Goal: Book appointment/travel/reservation

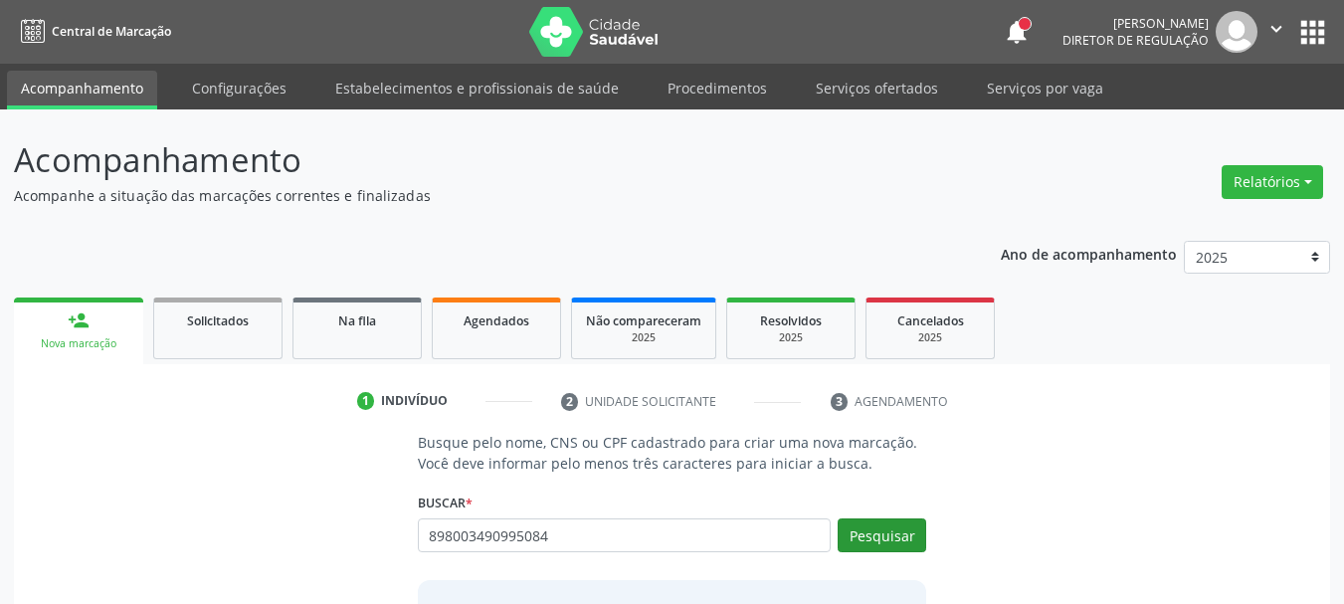
type input "898003490995084"
click at [899, 541] on button "Pesquisar" at bounding box center [882, 535] width 89 height 34
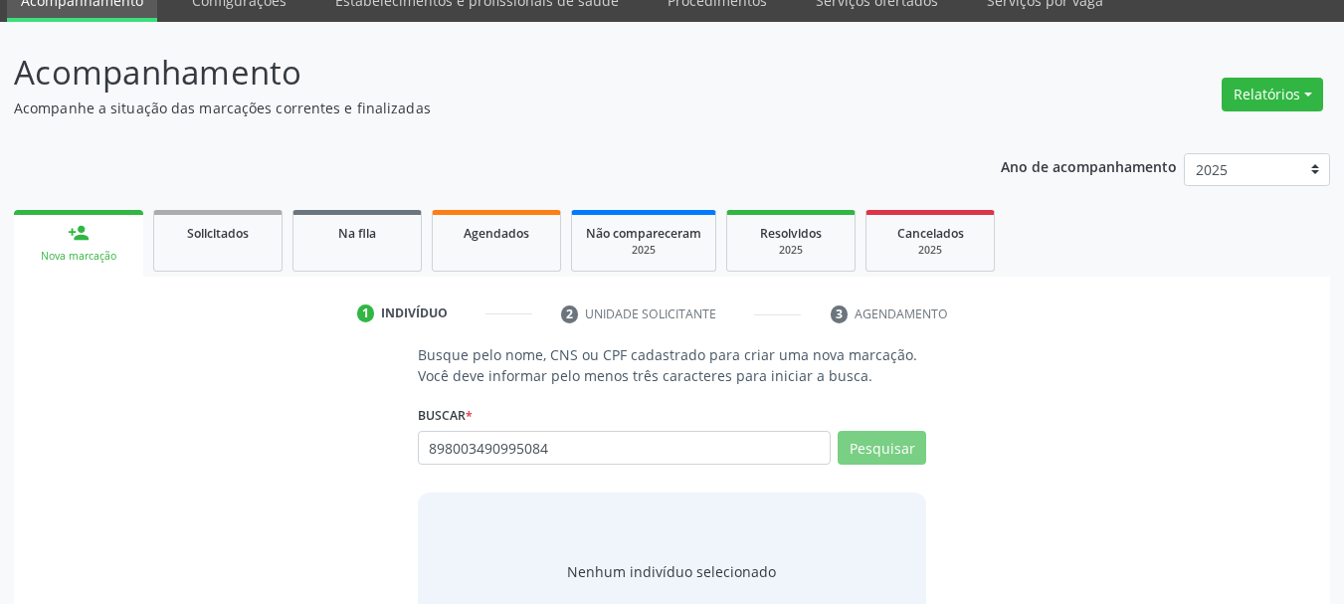
scroll to position [163, 0]
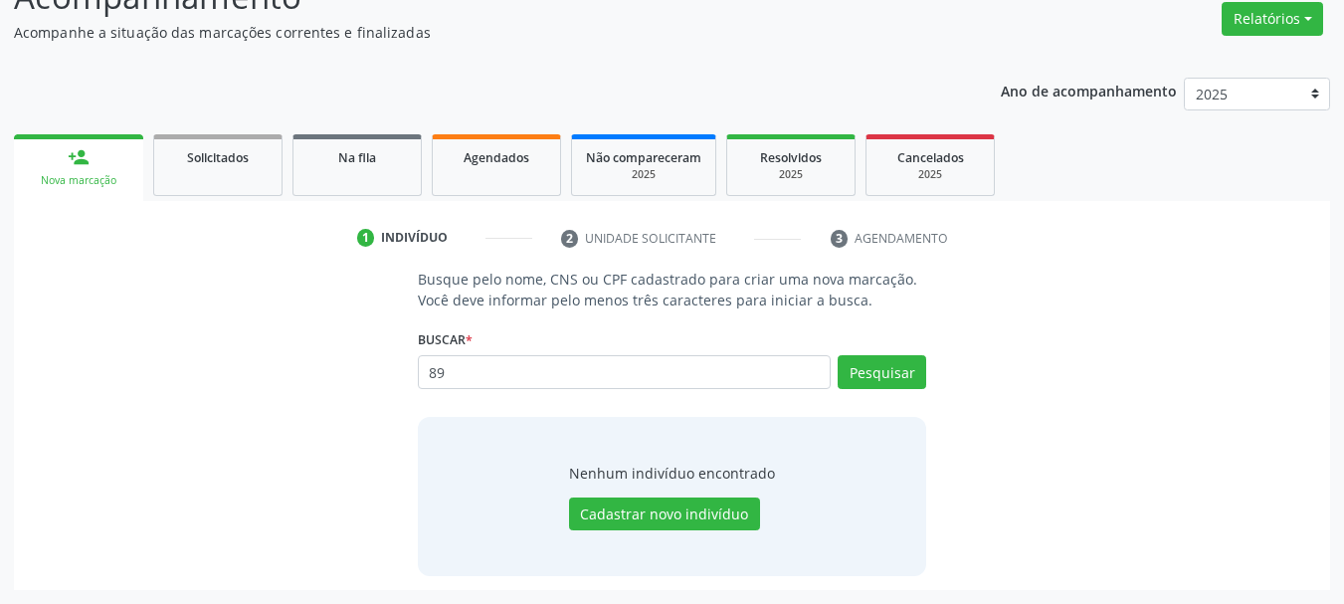
type input "8"
type input "898003490995084"
click at [904, 367] on button "Pesquisar" at bounding box center [882, 372] width 89 height 34
click at [859, 380] on button "Pesquisar" at bounding box center [882, 372] width 89 height 34
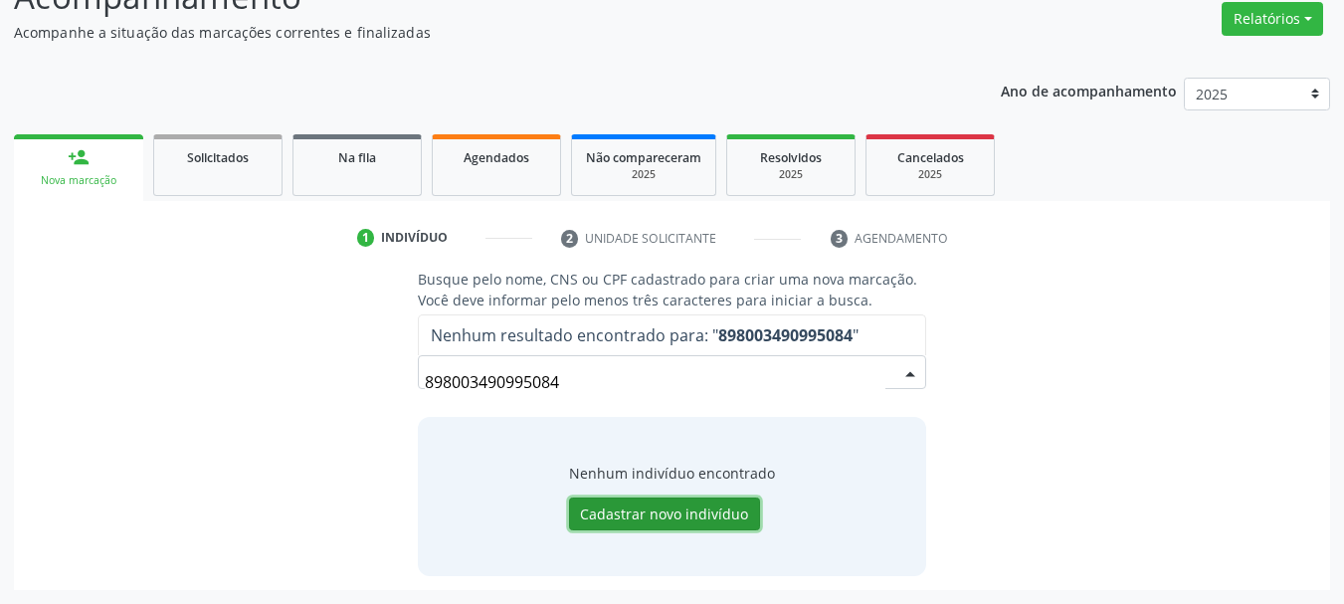
click at [728, 506] on button "Cadastrar novo indivíduo" at bounding box center [664, 514] width 191 height 34
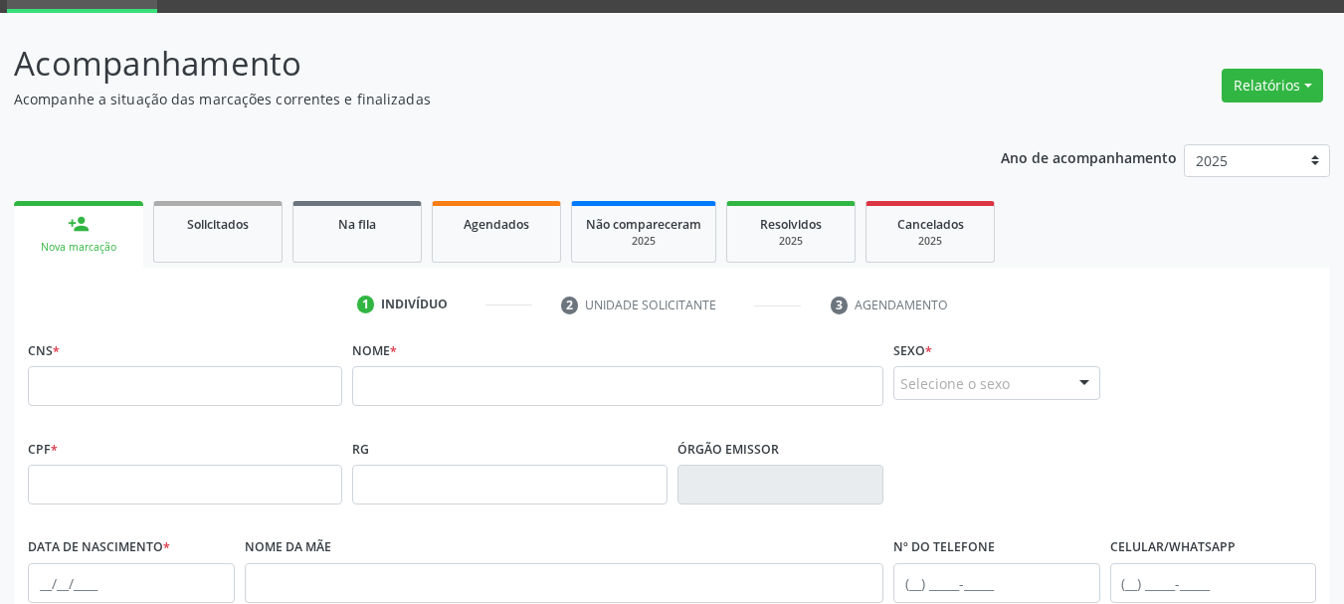
scroll to position [0, 0]
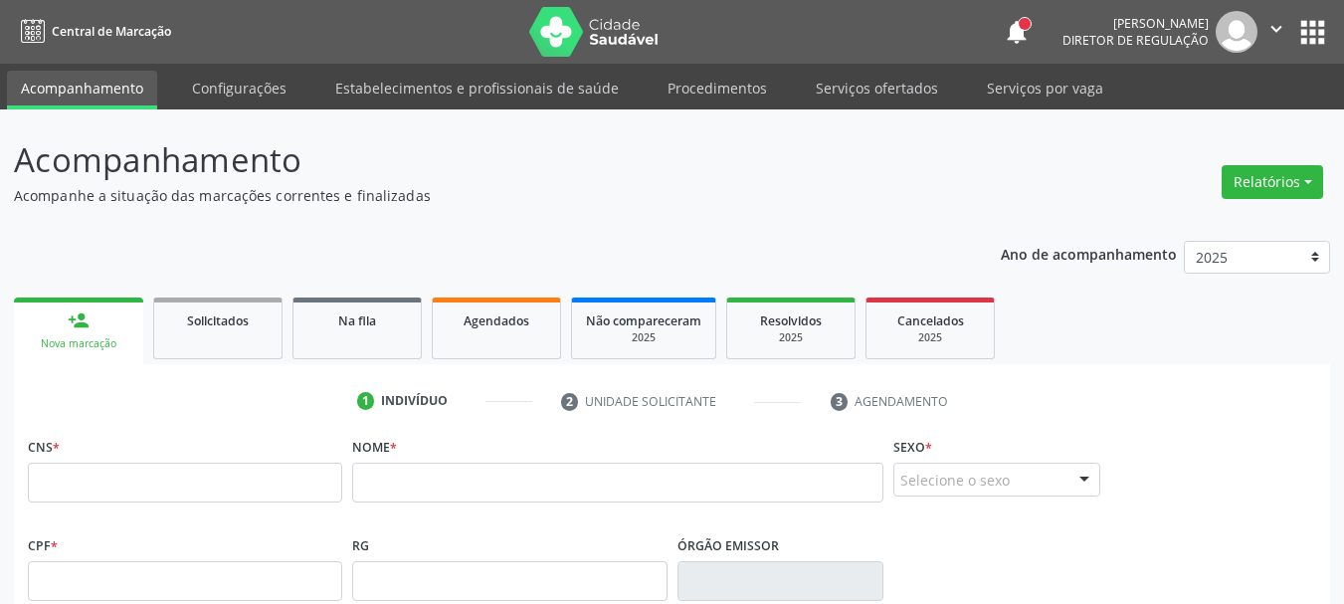
click at [1298, 30] on button "apps" at bounding box center [1312, 32] width 35 height 35
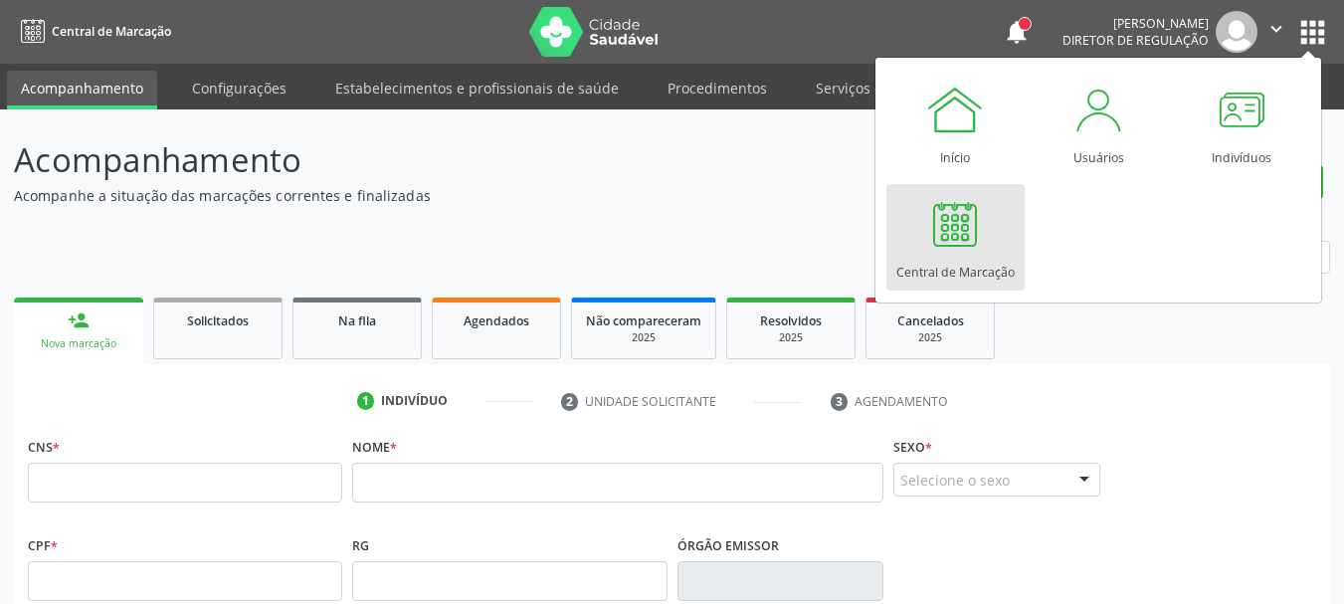
click at [974, 237] on div at bounding box center [955, 224] width 60 height 60
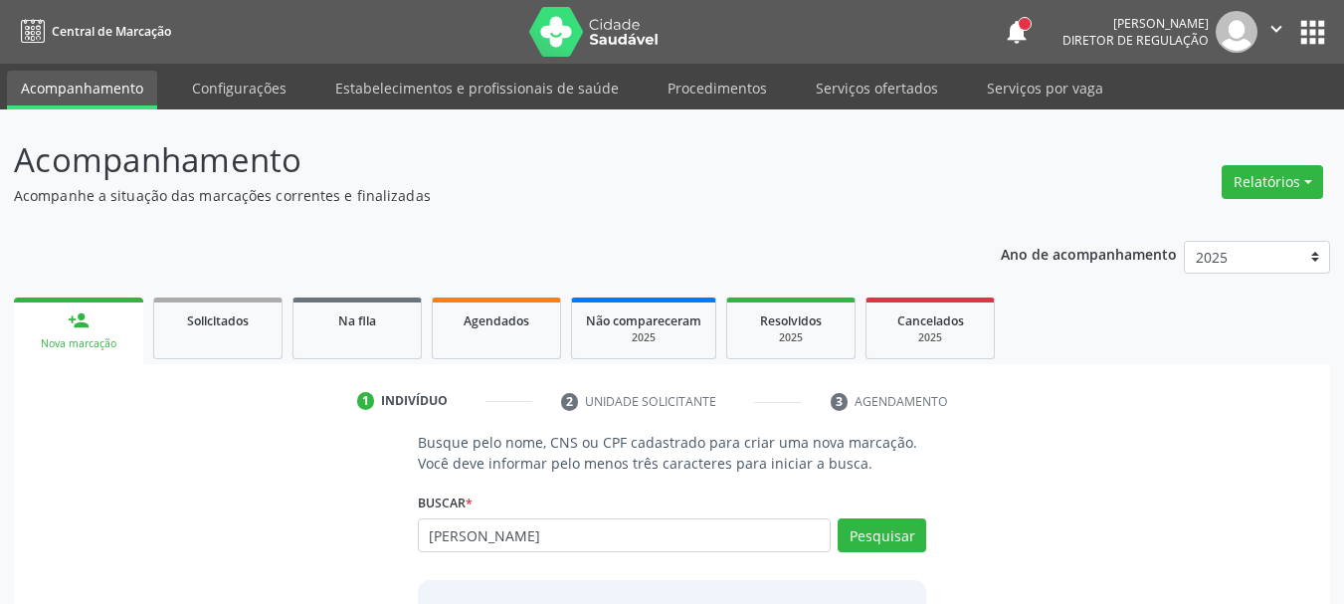
scroll to position [99, 0]
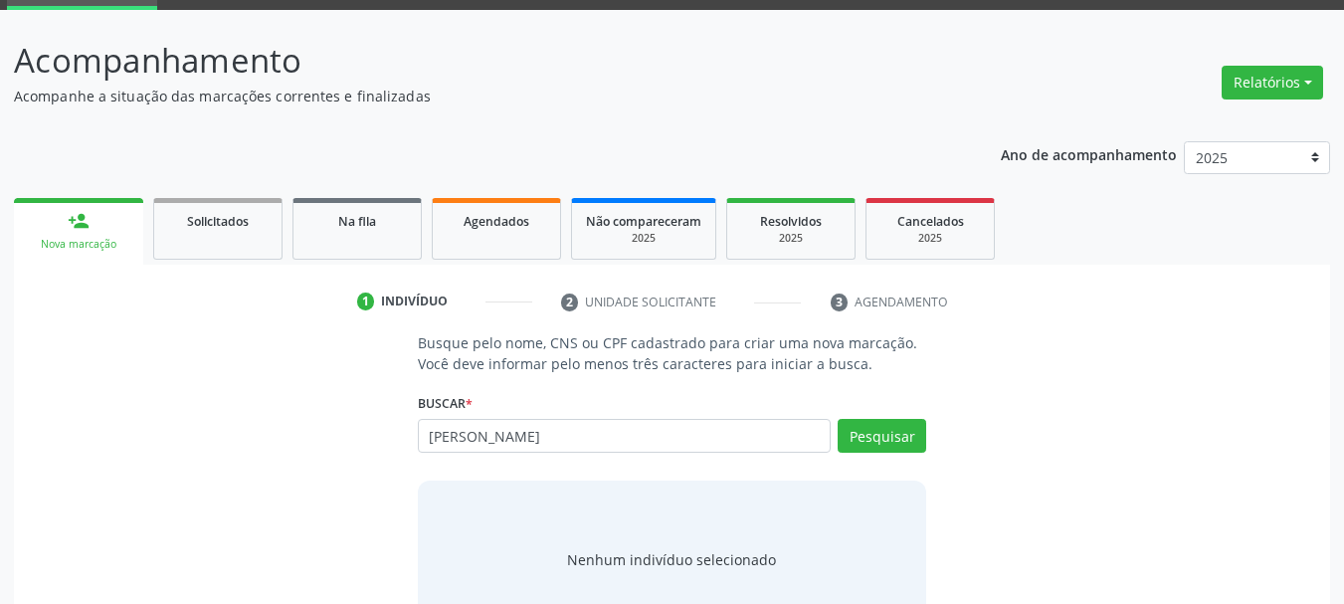
click at [582, 449] on input "edicleide de souza" at bounding box center [625, 436] width 414 height 34
type input "e"
type input "edicleide de souza"
click at [870, 436] on button "Pesquisar" at bounding box center [882, 436] width 89 height 34
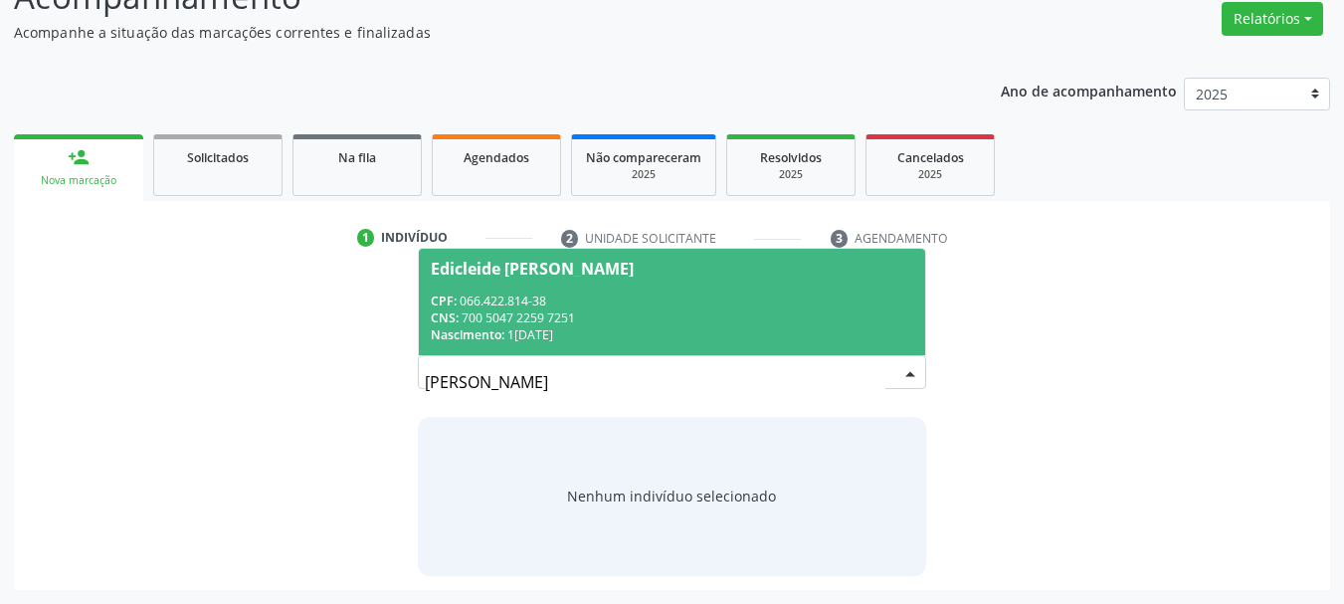
drag, startPoint x: 559, startPoint y: 333, endPoint x: 536, endPoint y: 352, distance: 29.7
click at [559, 332] on div "Nascimento: 15/12/1983" at bounding box center [673, 334] width 484 height 17
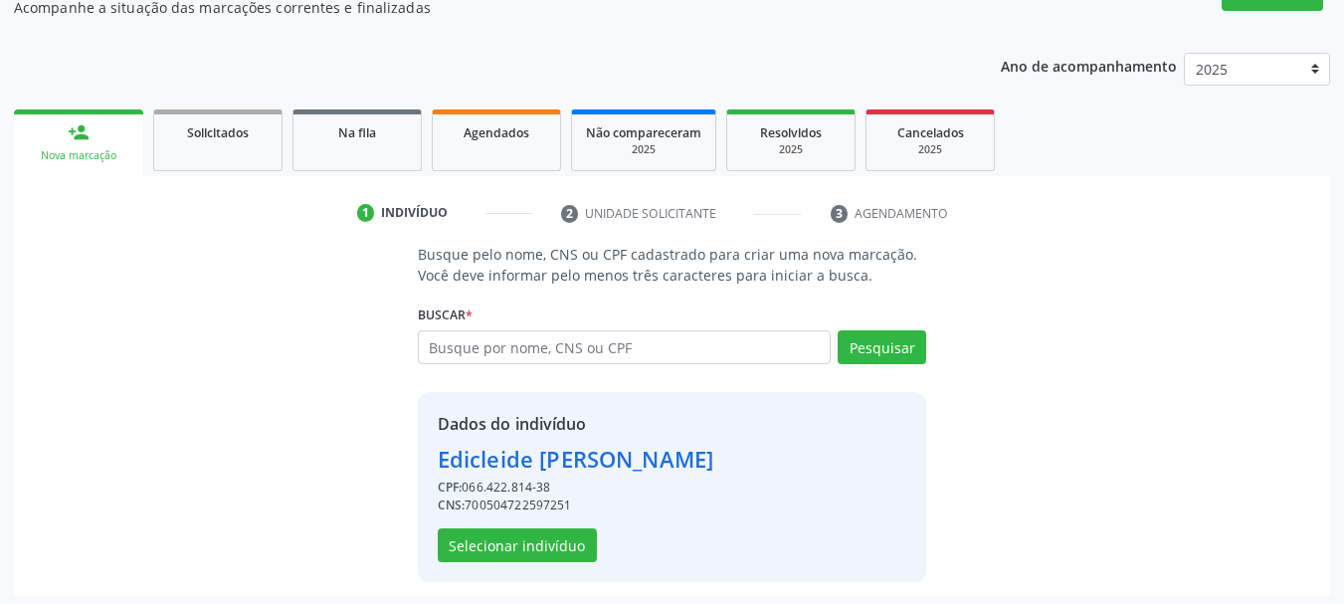
scroll to position [194, 0]
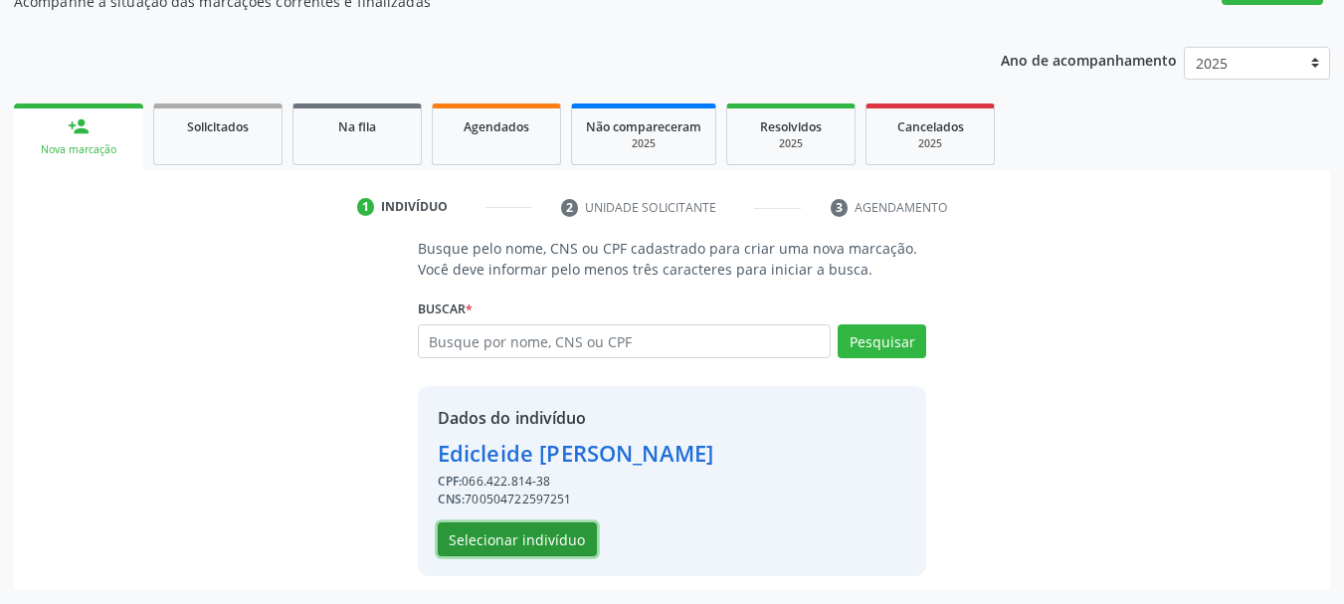
click at [536, 543] on button "Selecionar indivíduo" at bounding box center [517, 539] width 159 height 34
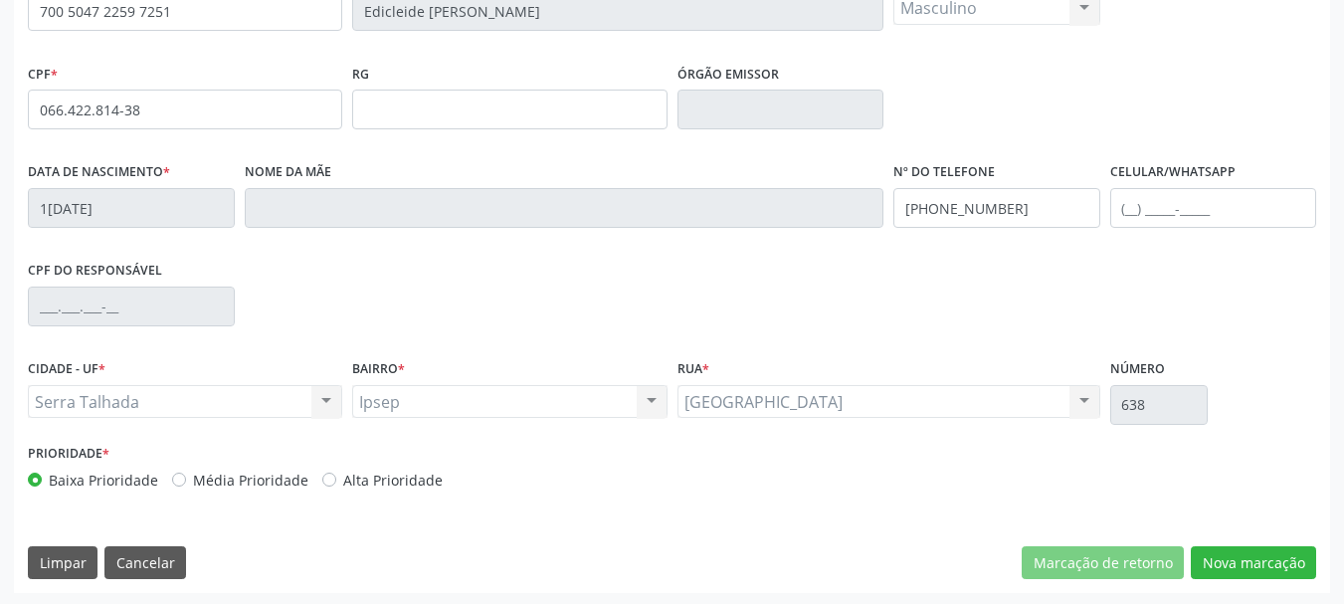
scroll to position [475, 0]
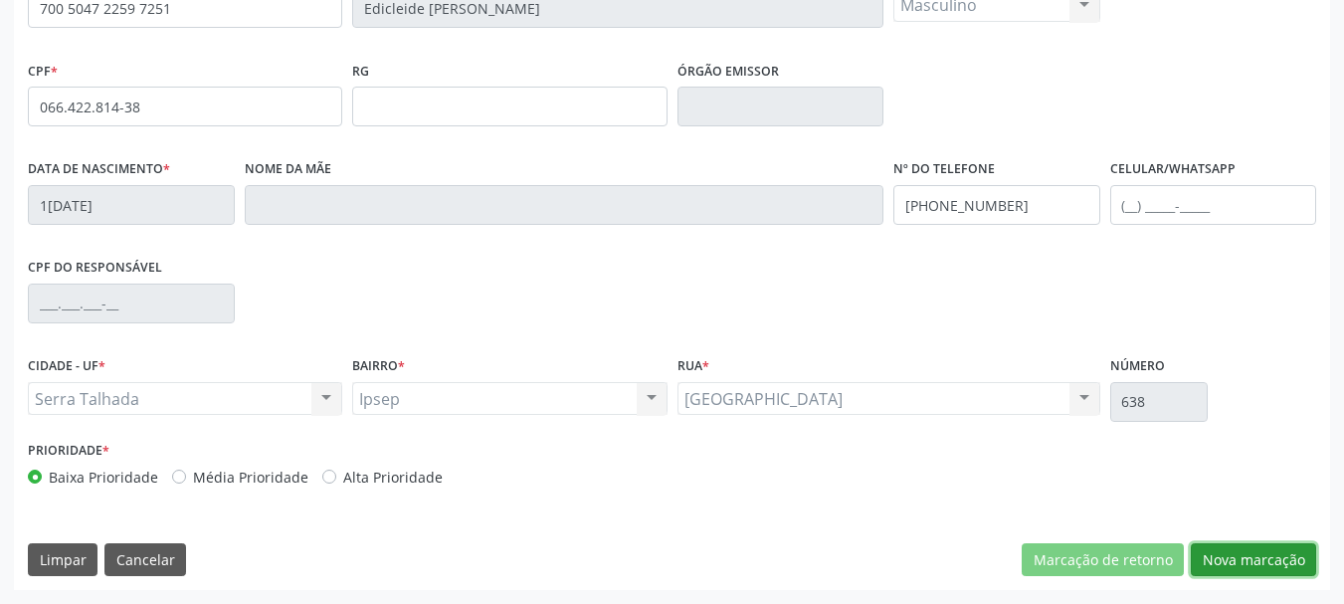
click at [1249, 551] on button "Nova marcação" at bounding box center [1253, 560] width 125 height 34
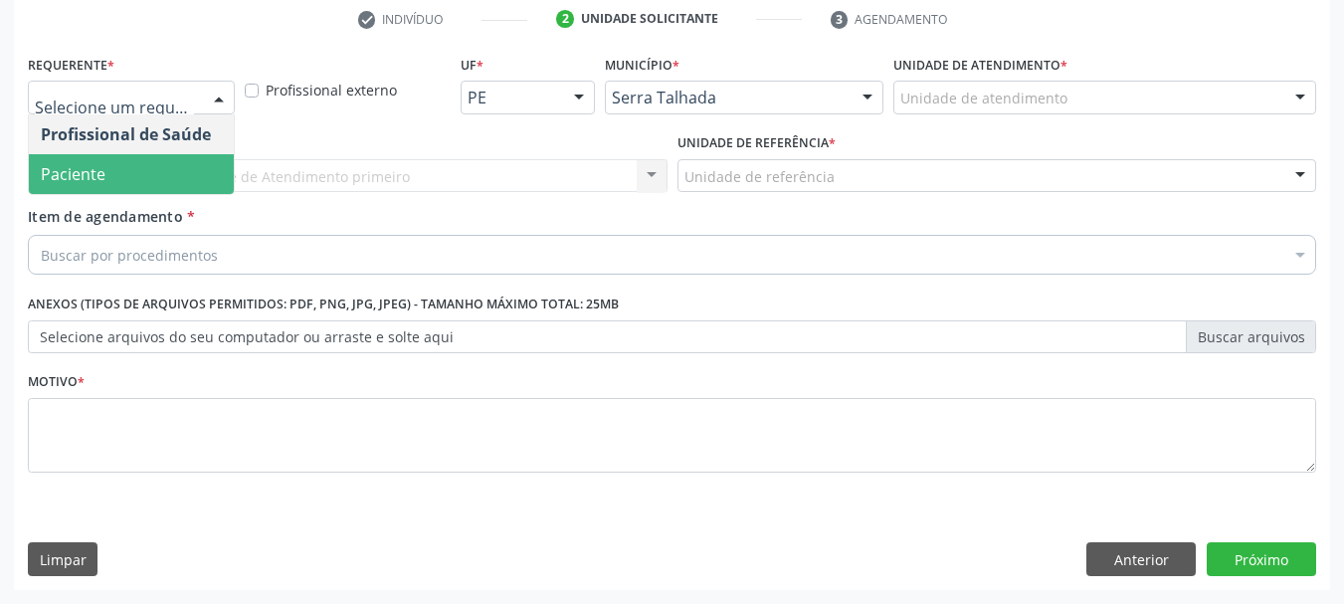
click at [83, 192] on span "Paciente" at bounding box center [131, 174] width 205 height 40
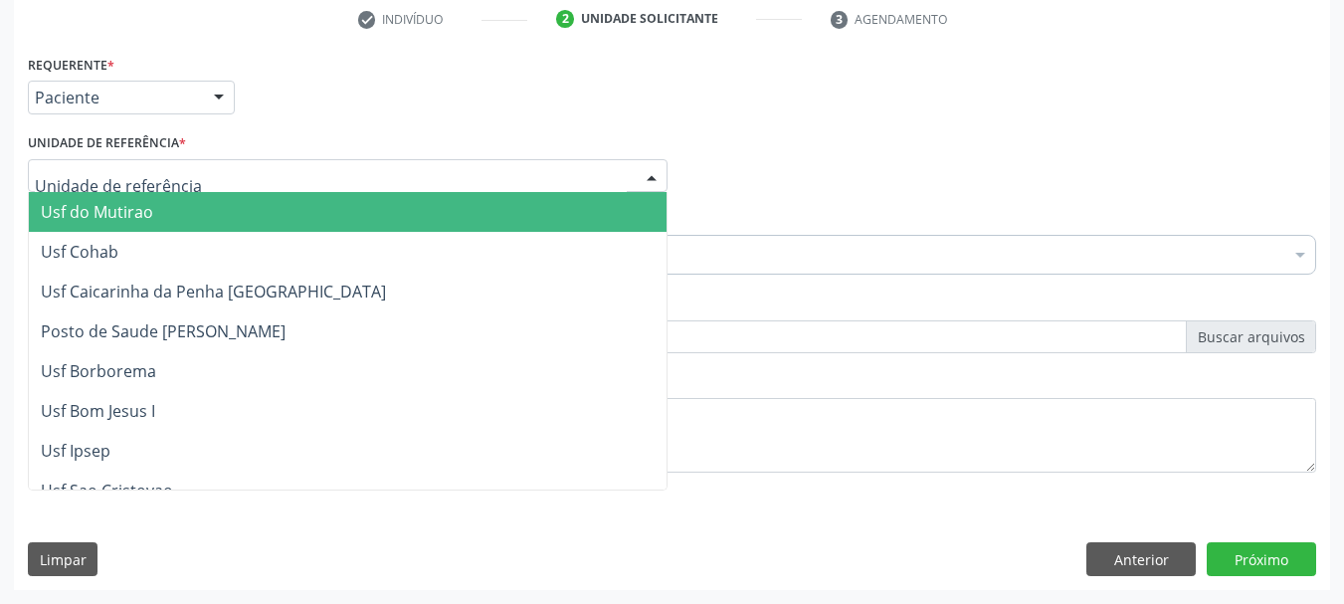
type input "x"
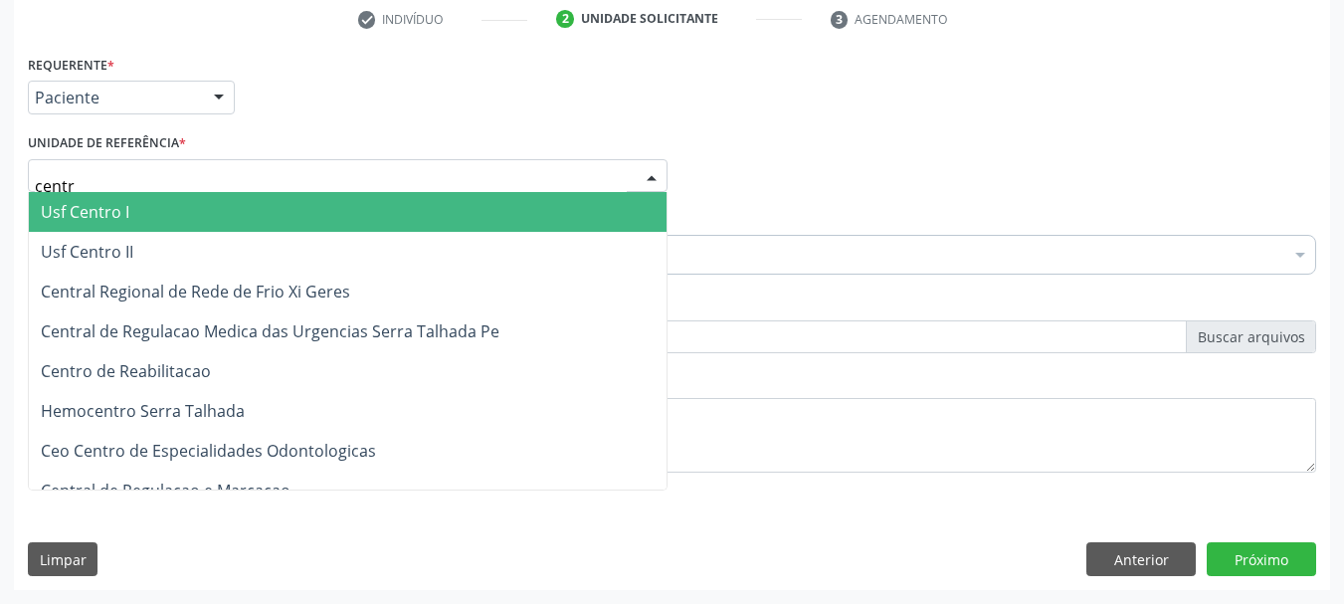
type input "centro"
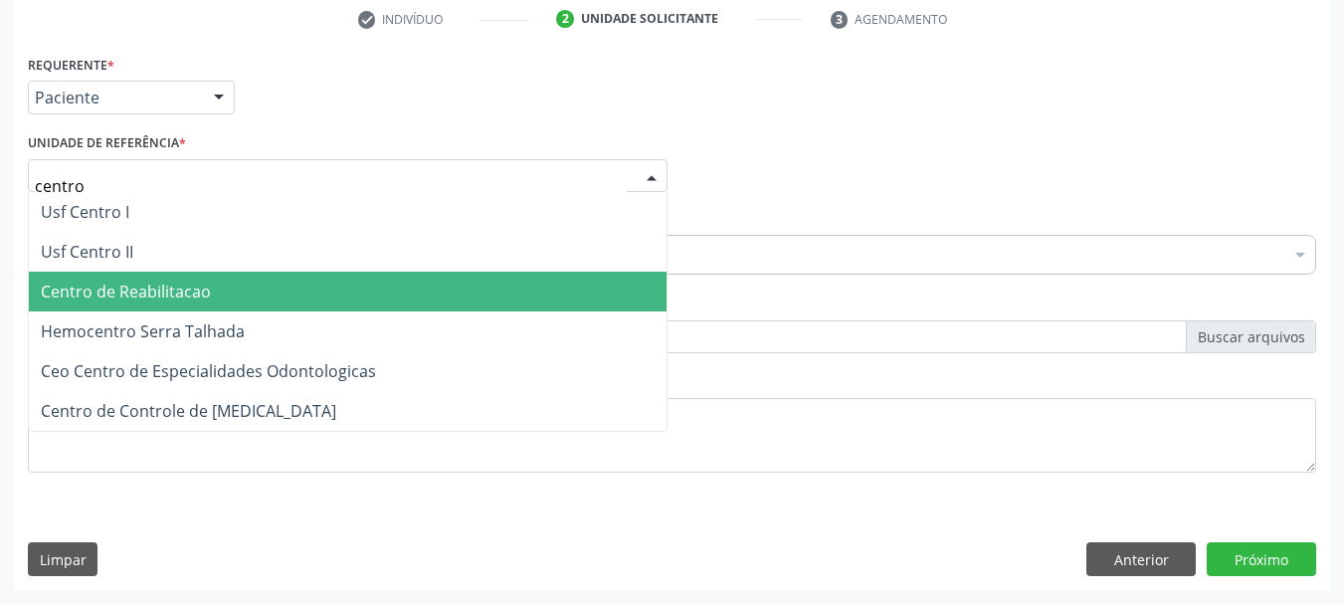
click at [227, 302] on span "Centro de Reabilitacao" at bounding box center [348, 292] width 638 height 40
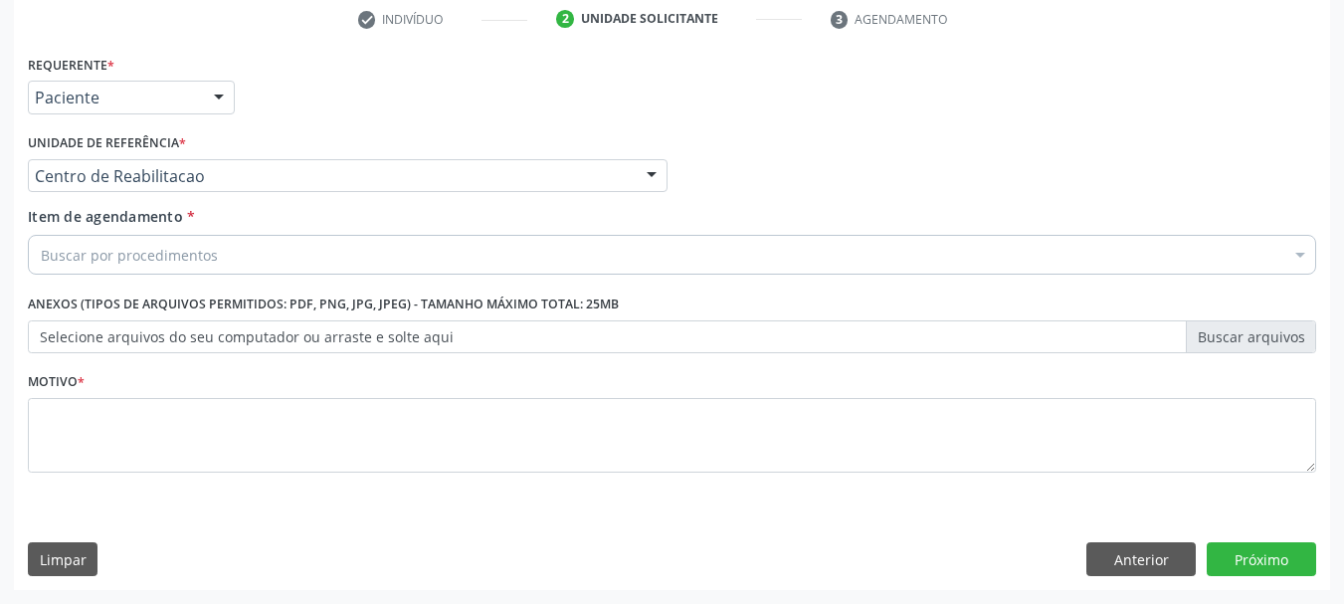
click at [183, 269] on div "Buscar por procedimentos Selecionar todos 0304070076 - .Quimioterapia de Leucem…" at bounding box center [672, 252] width 1289 height 34
click at [41, 263] on input "Item de agendamento *" at bounding box center [41, 255] width 0 height 40
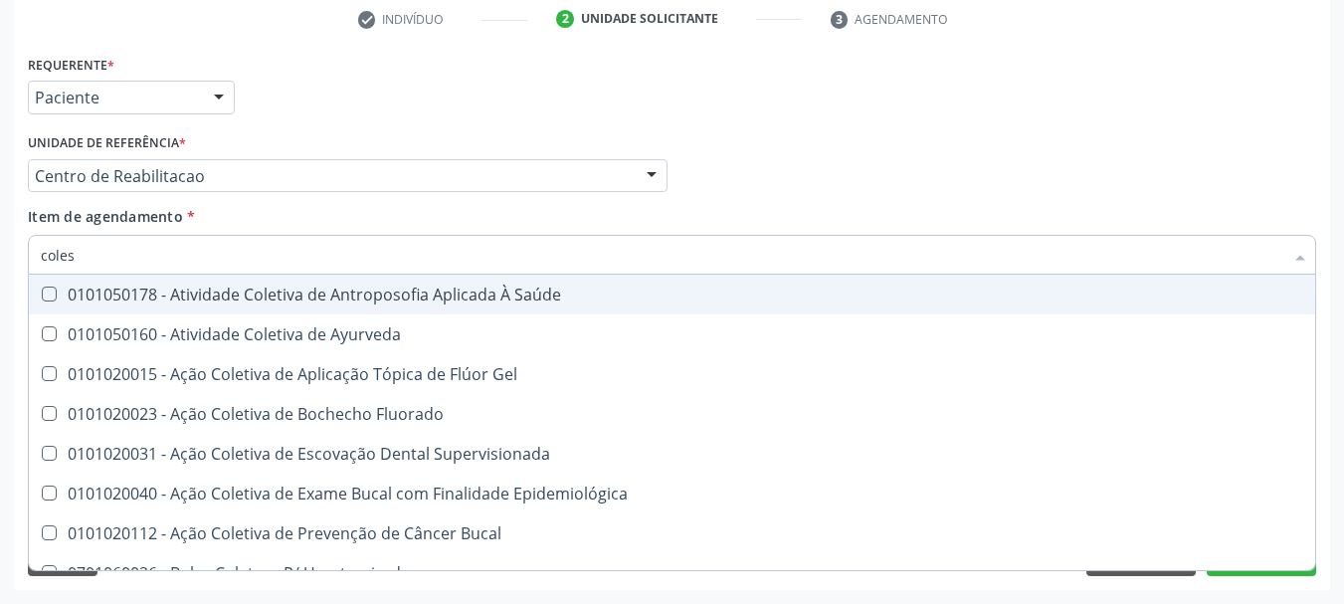
type input "colest"
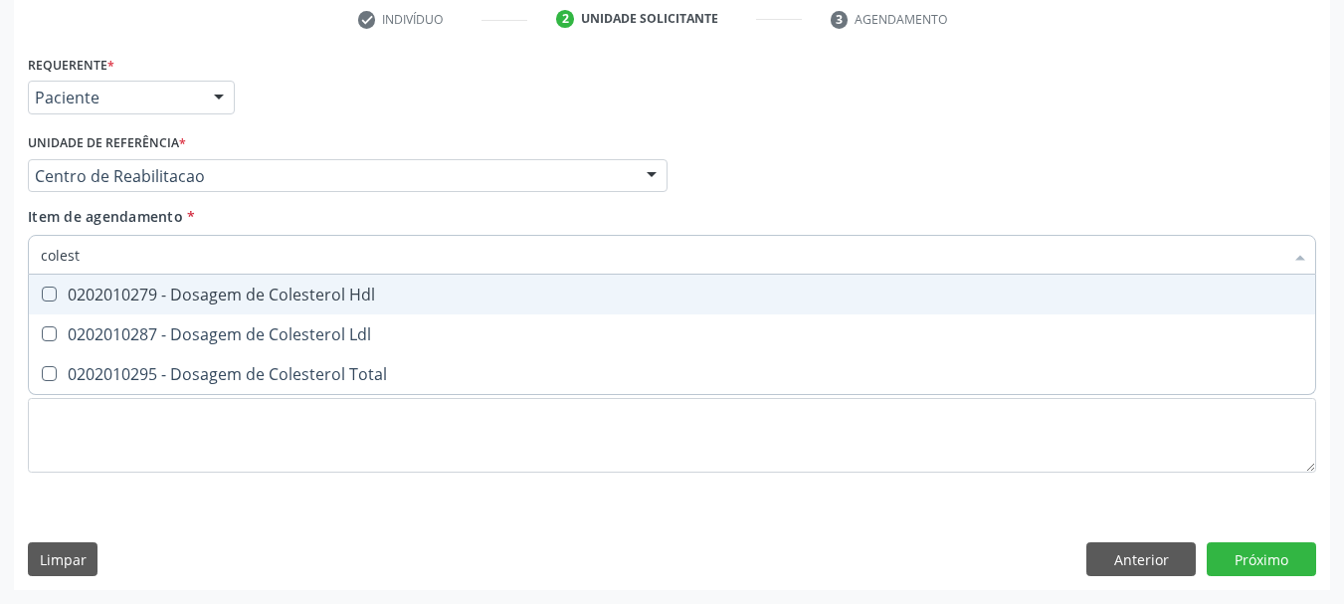
click at [195, 288] on div "0202010279 - Dosagem de Colesterol Hdl" at bounding box center [672, 295] width 1263 height 16
checkbox Hdl "true"
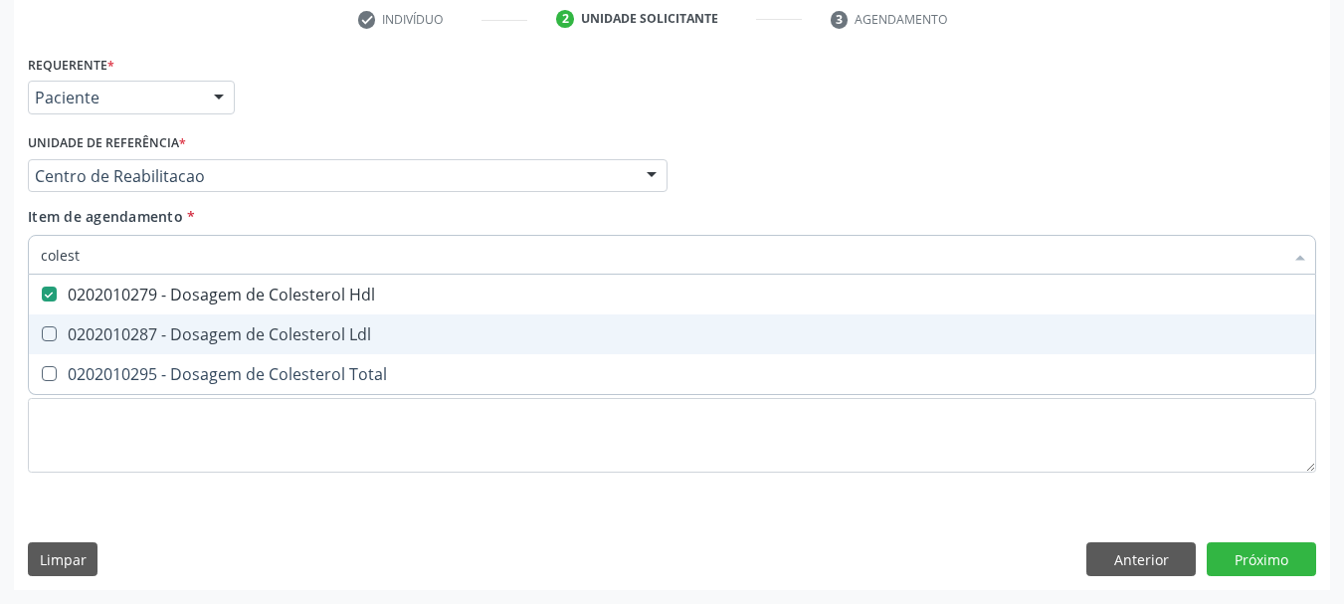
click at [178, 317] on span "0202010287 - Dosagem de Colesterol Ldl" at bounding box center [672, 334] width 1287 height 40
checkbox Ldl "true"
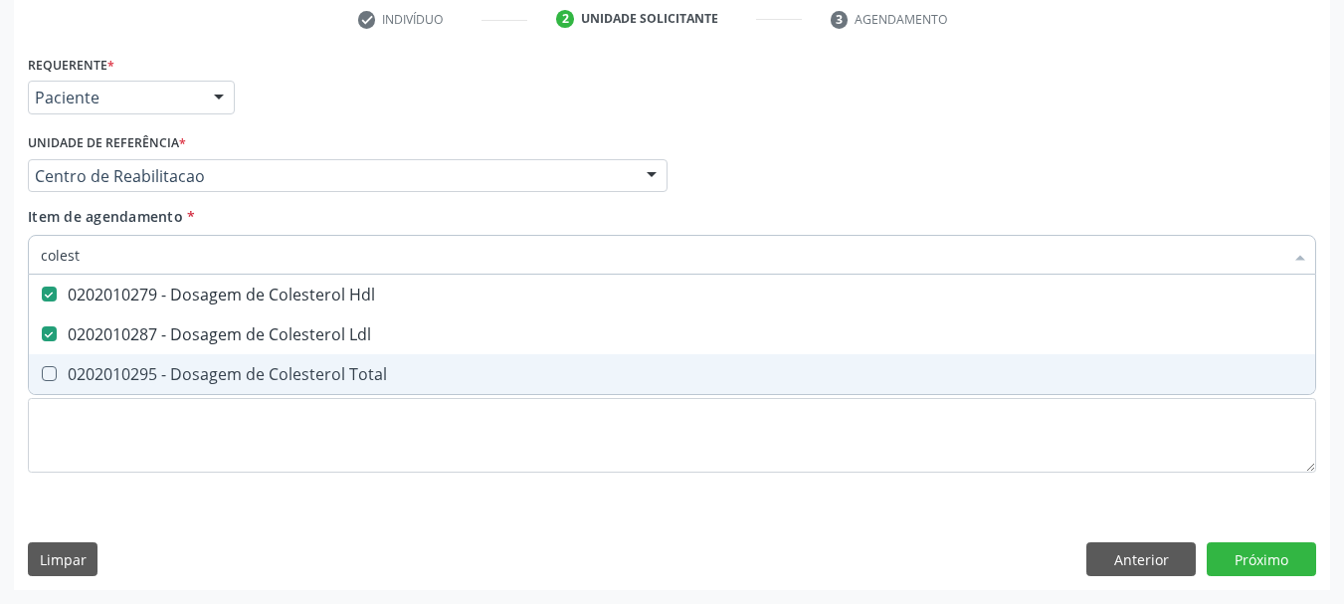
click at [161, 366] on div "0202010295 - Dosagem de Colesterol Total" at bounding box center [672, 374] width 1263 height 16
checkbox Total "true"
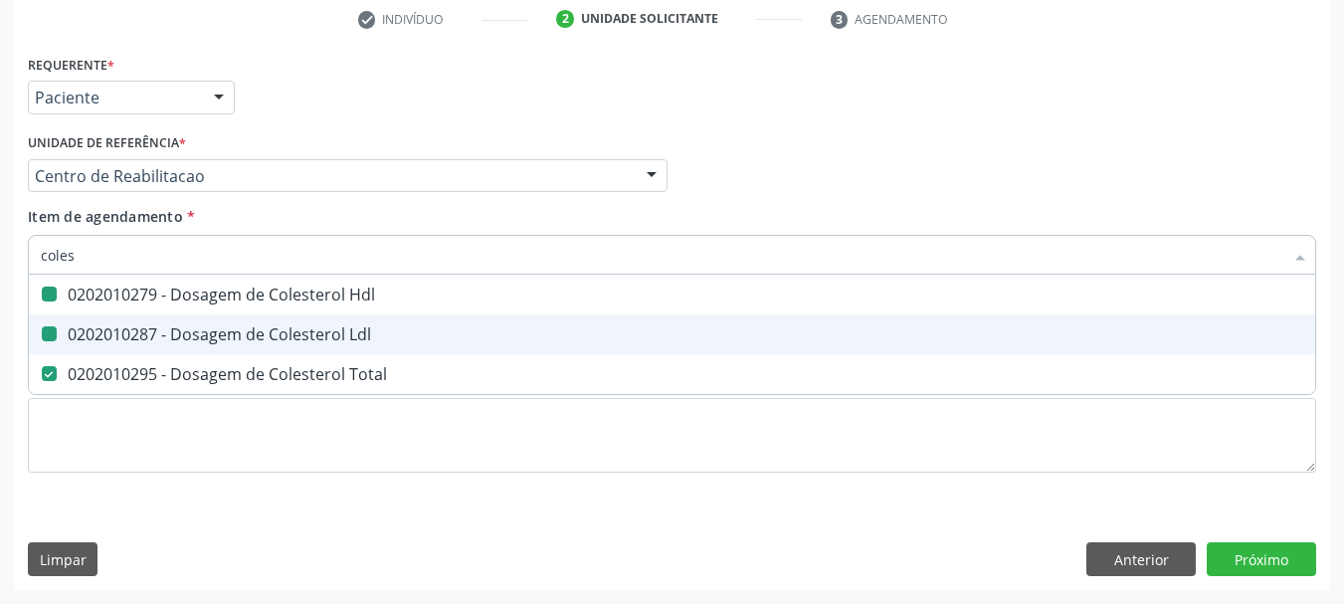
type input "cole"
checkbox Hdl "false"
checkbox Ldl "false"
checkbox Total "false"
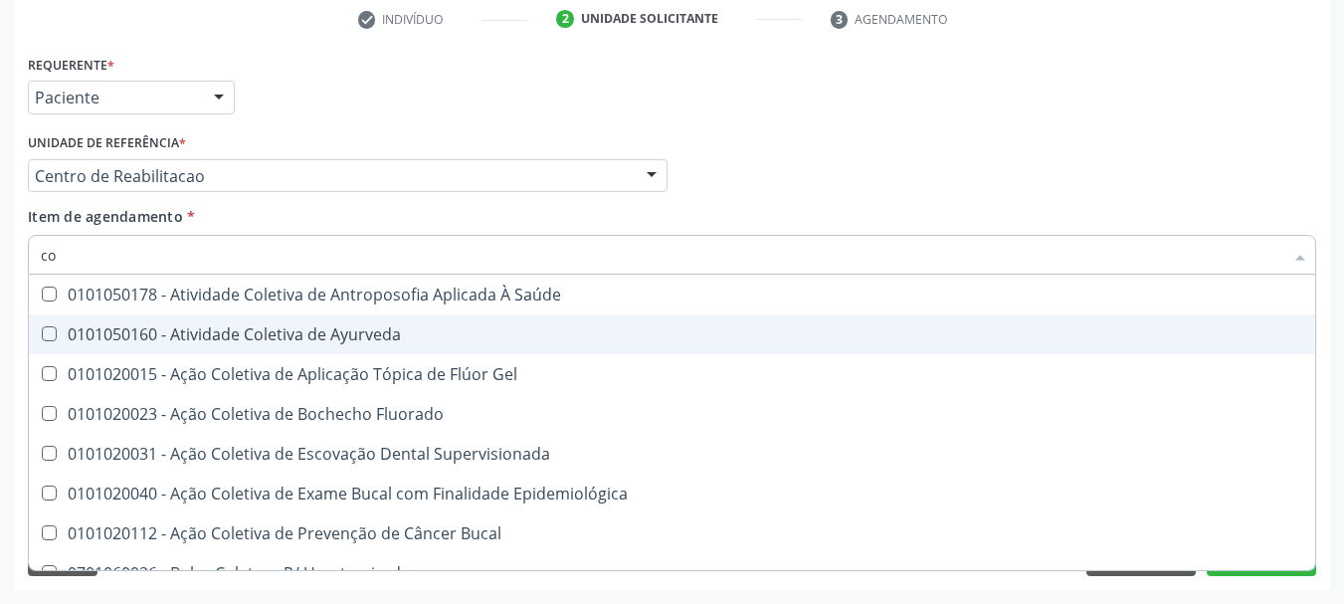
type input "c"
checkbox Hdl "false"
checkbox Ldl "false"
checkbox Total "false"
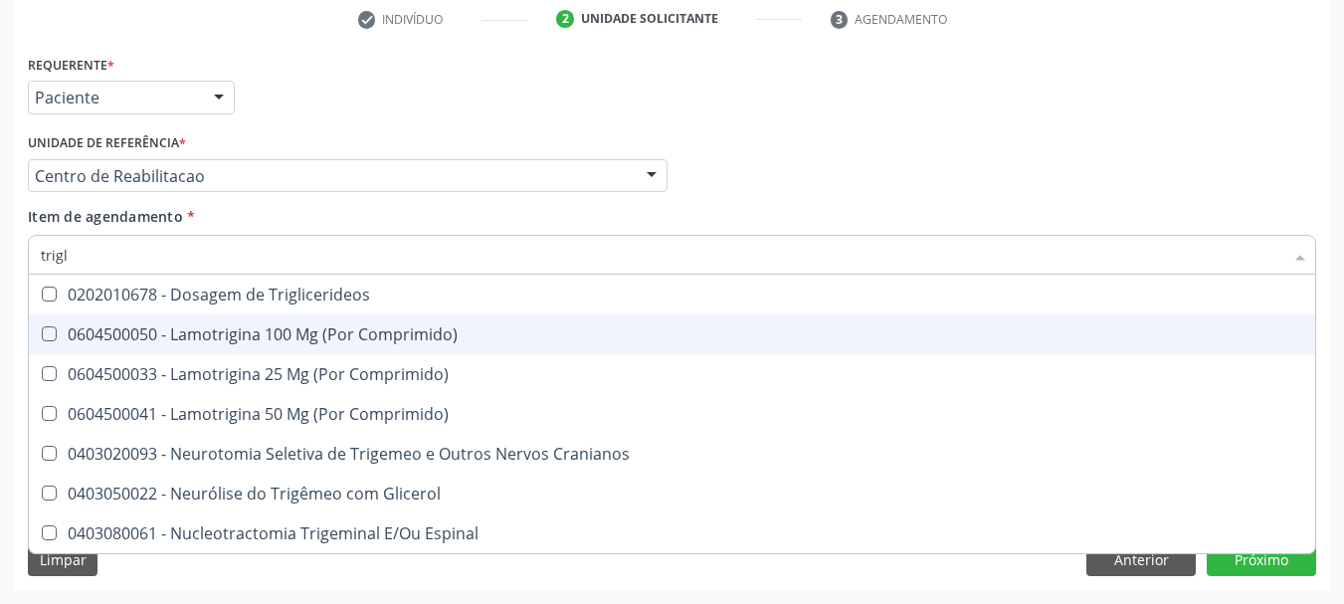
type input "trigli"
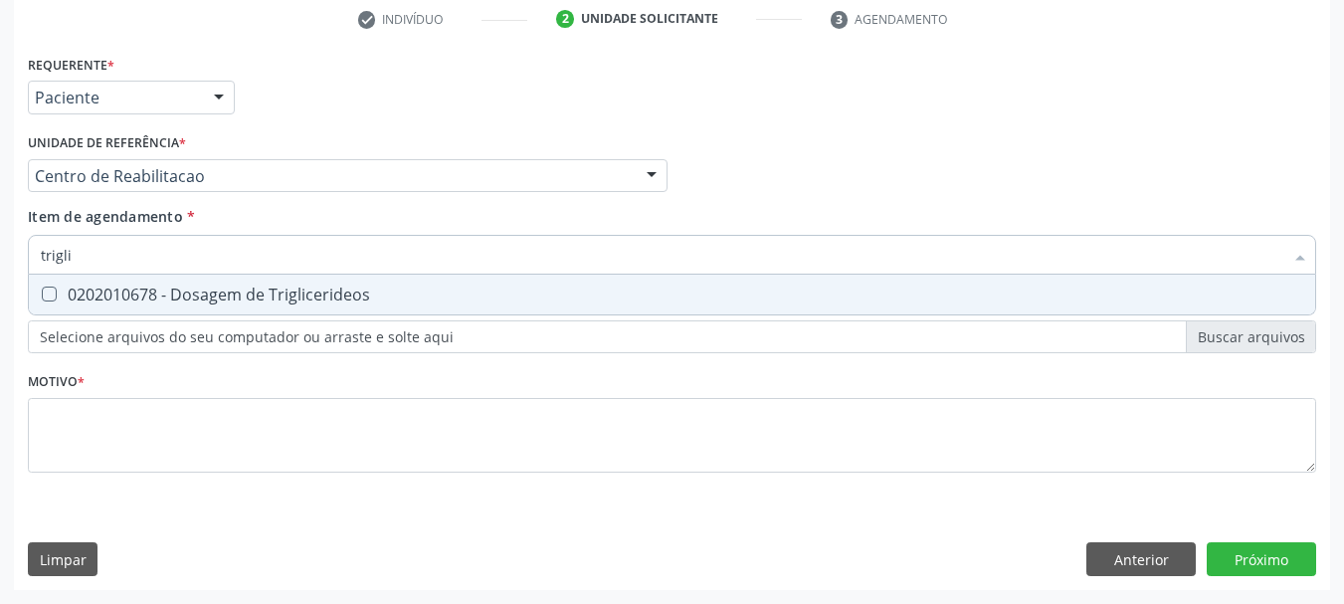
click at [298, 314] on span "0202010678 - Dosagem de Triglicerideos" at bounding box center [672, 295] width 1287 height 40
checkbox Triglicerideos "true"
type input "t"
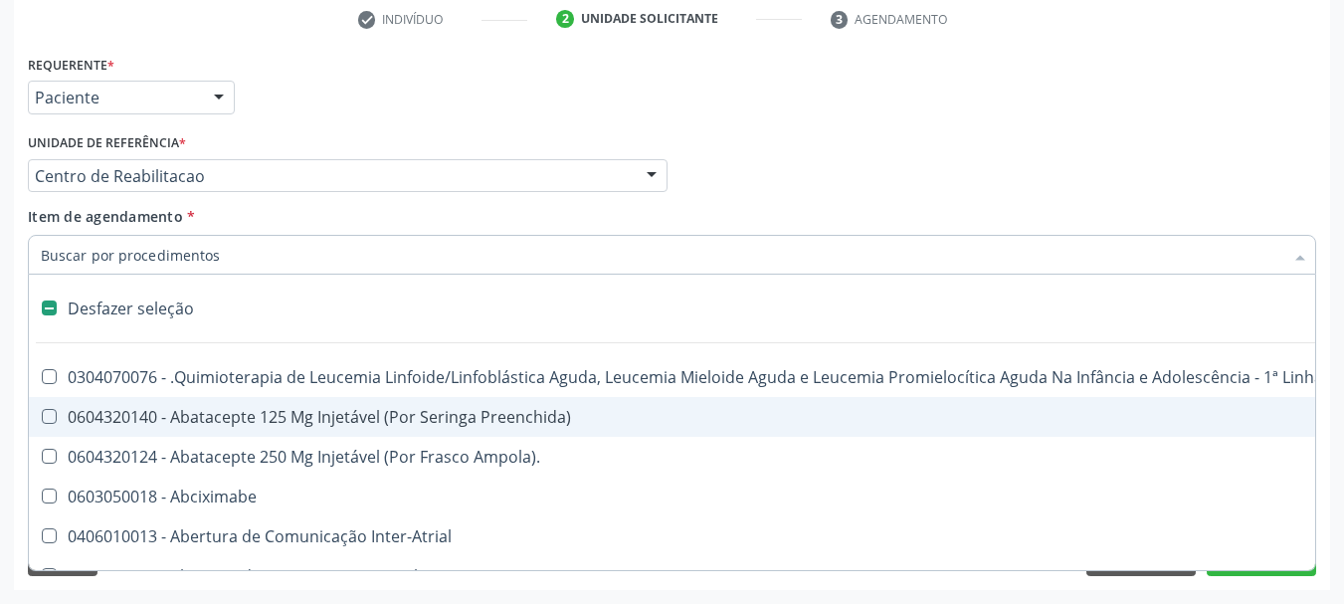
checkbox Manutenção "false"
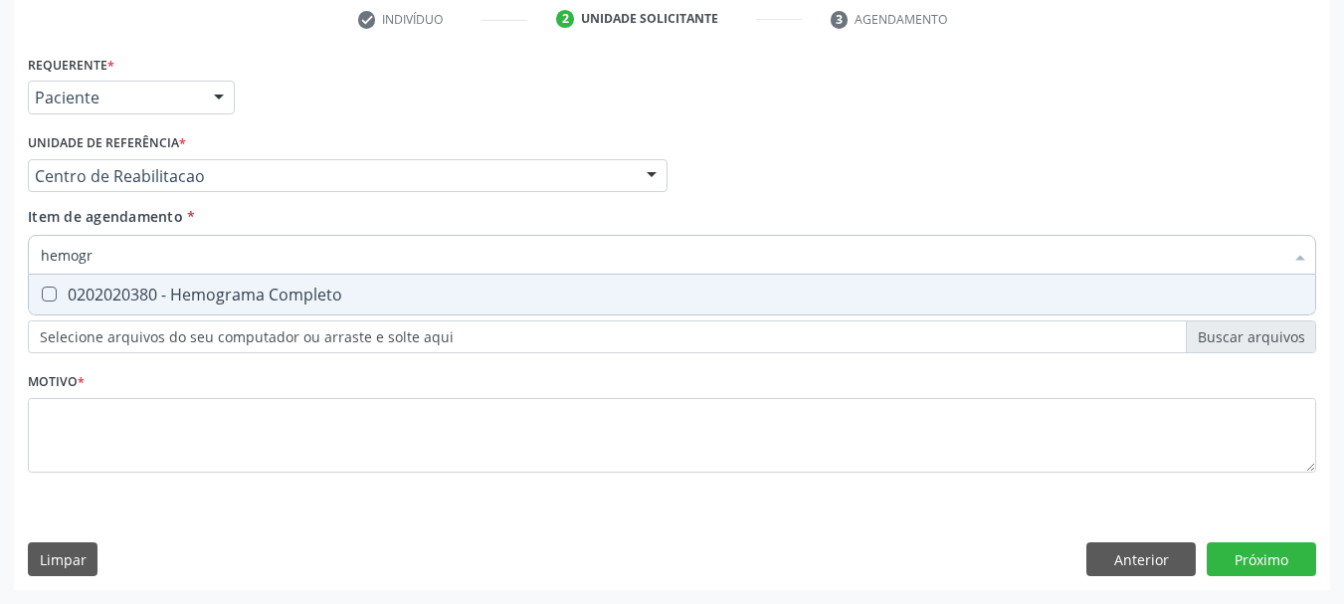
type input "hemogra"
click at [298, 299] on div "0202020380 - Hemograma Completo" at bounding box center [672, 295] width 1263 height 16
checkbox Completo "true"
type input "hemog"
checkbox Completo "false"
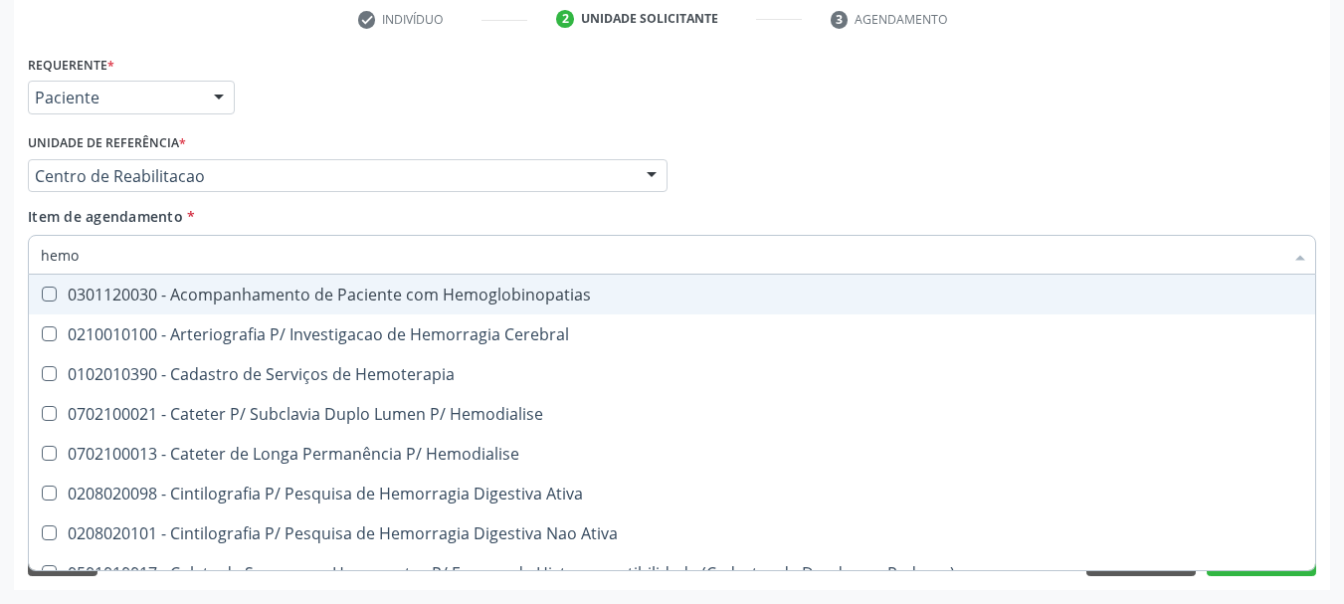
type input "hem"
checkbox Completo "false"
checkbox Elástica "true"
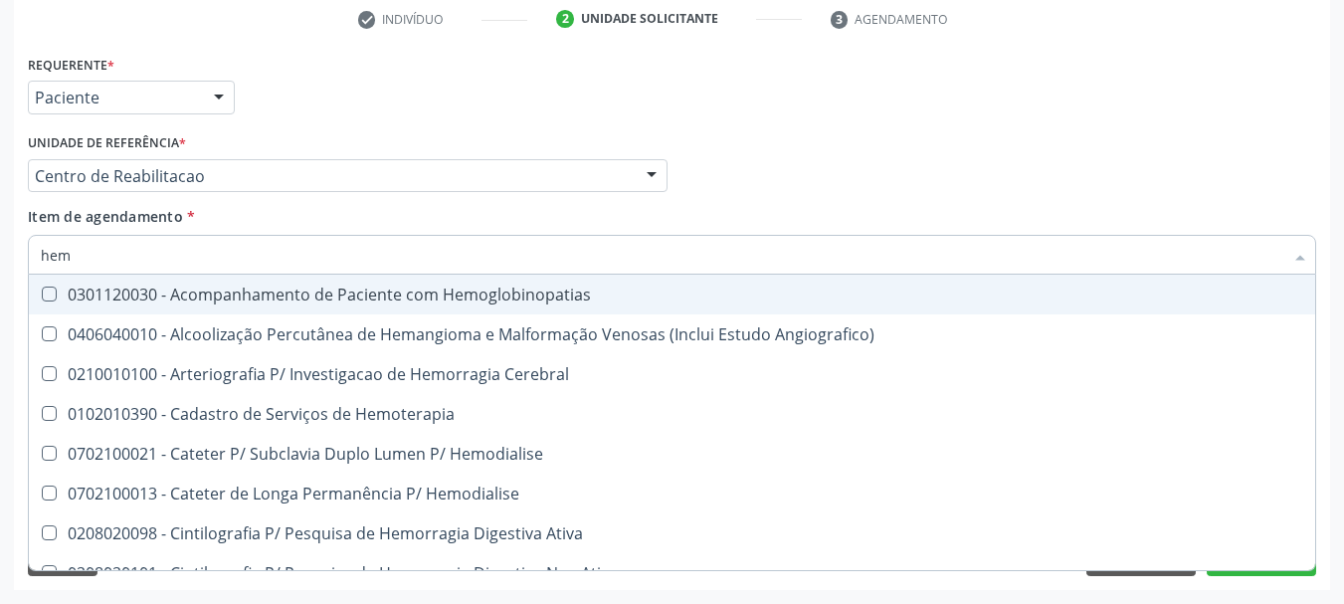
type input "he"
checkbox Completo "false"
checkbox Orgaos "true"
type input "h"
checkbox Orgaos "false"
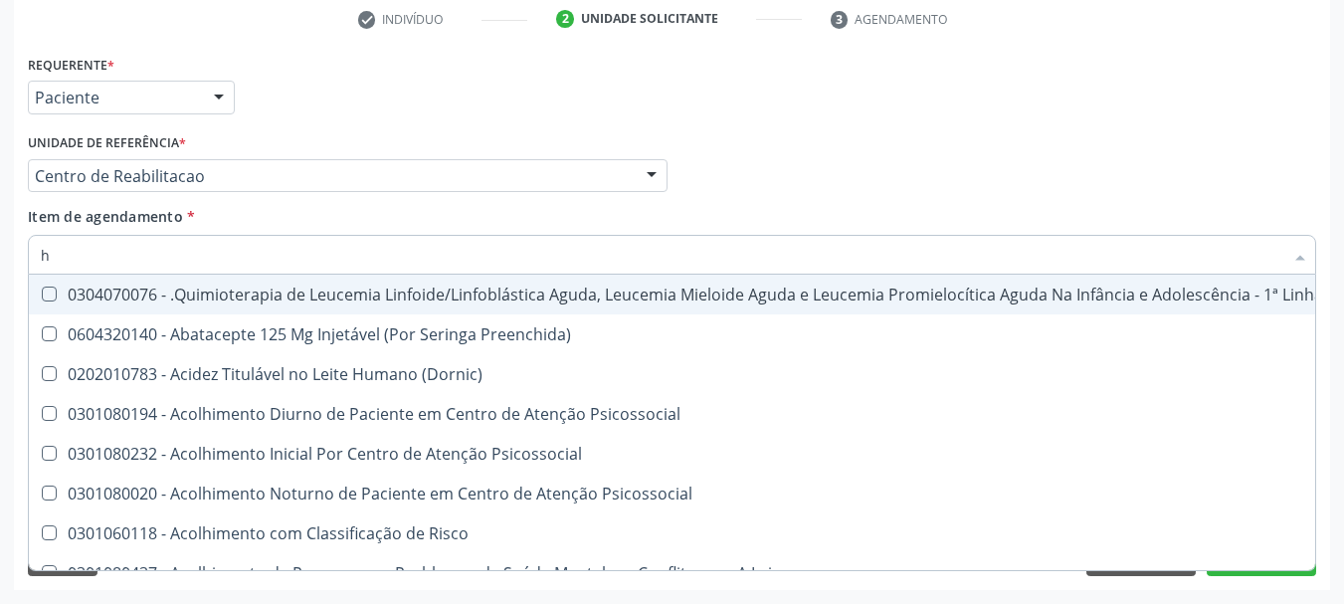
type input "he"
checkbox Removível "true"
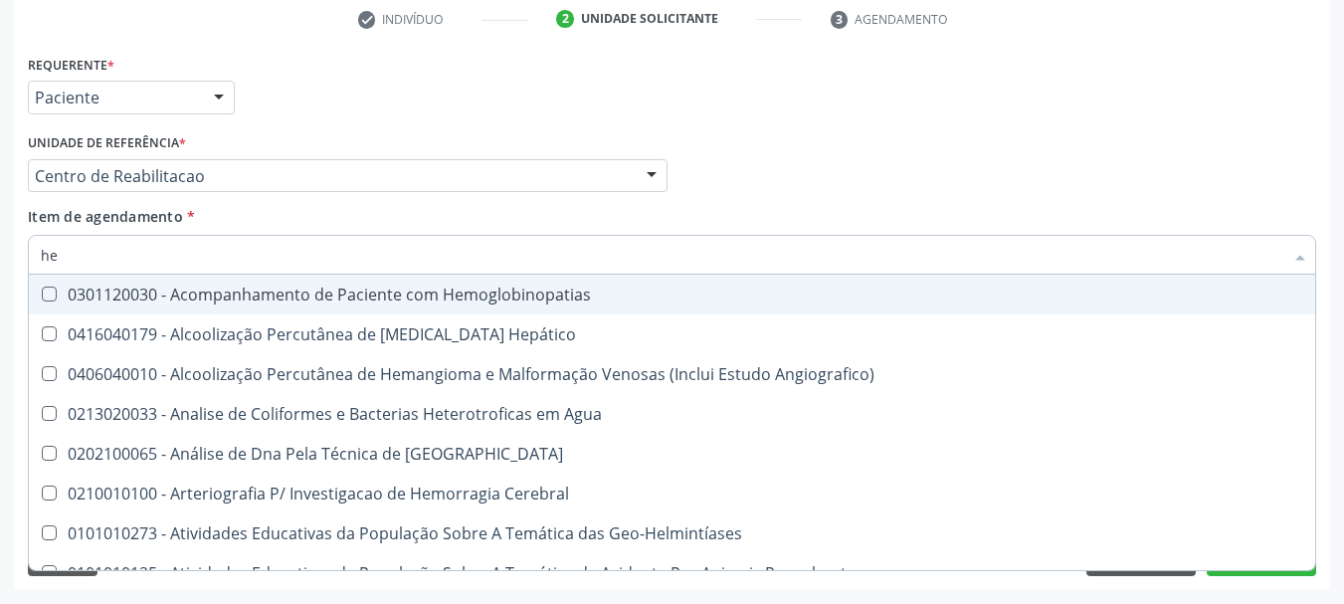
type input "hem"
checkbox II "true"
checkbox Completo "false"
type input "hemo"
checkbox Hemácias "true"
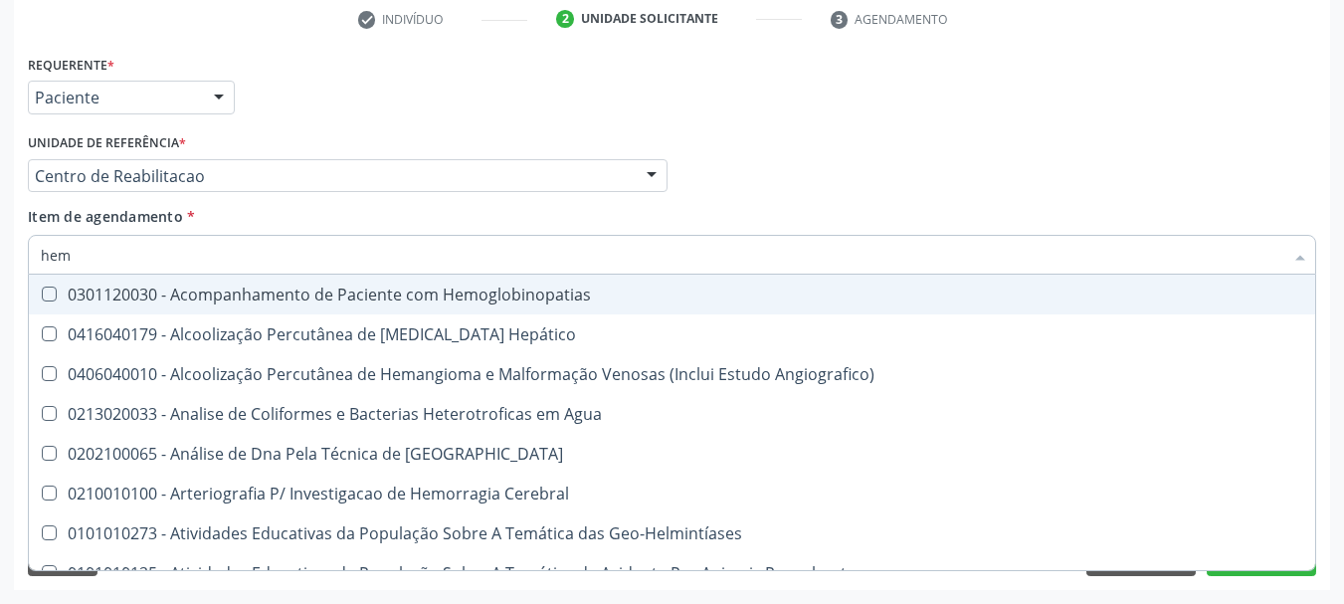
checkbox II "false"
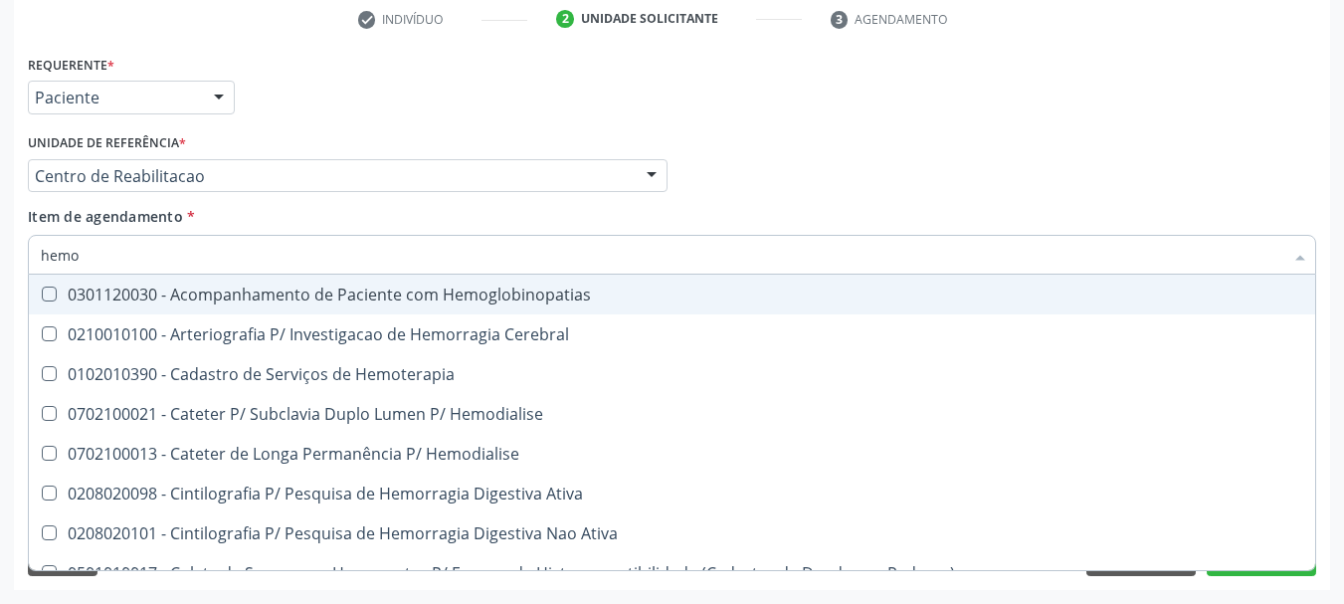
type input "hemog"
checkbox Carboxi-Hemoglobina "true"
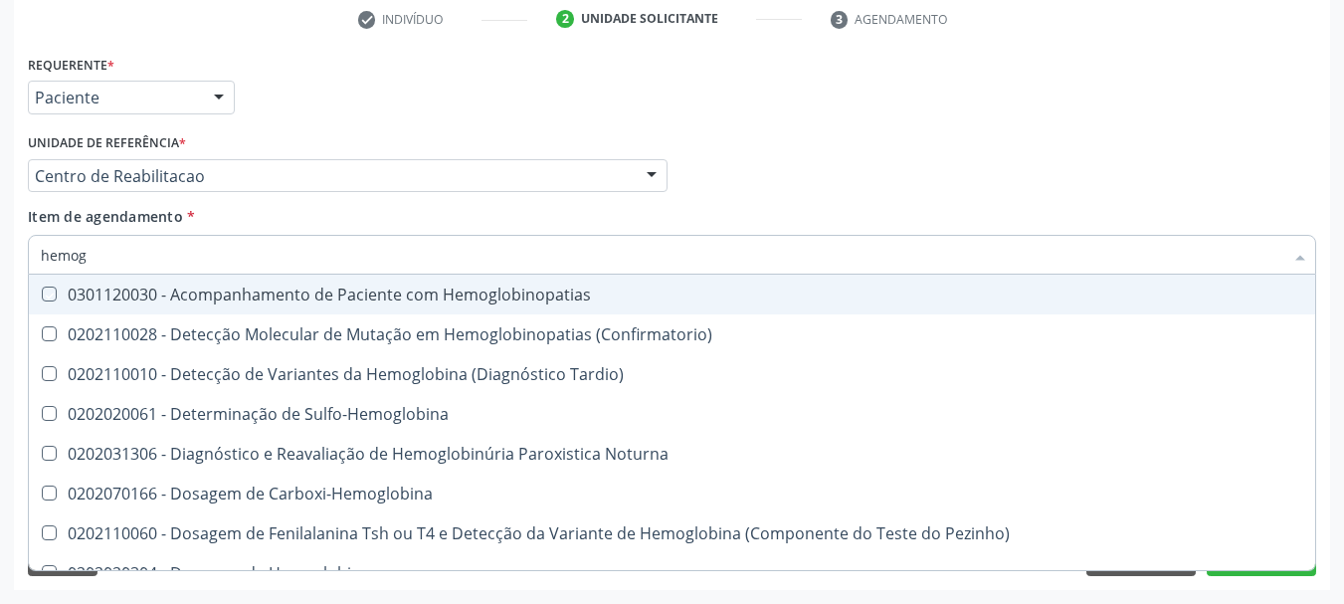
type input "hemogr"
checkbox Hemoglobinopatias "true"
type input "hemogra"
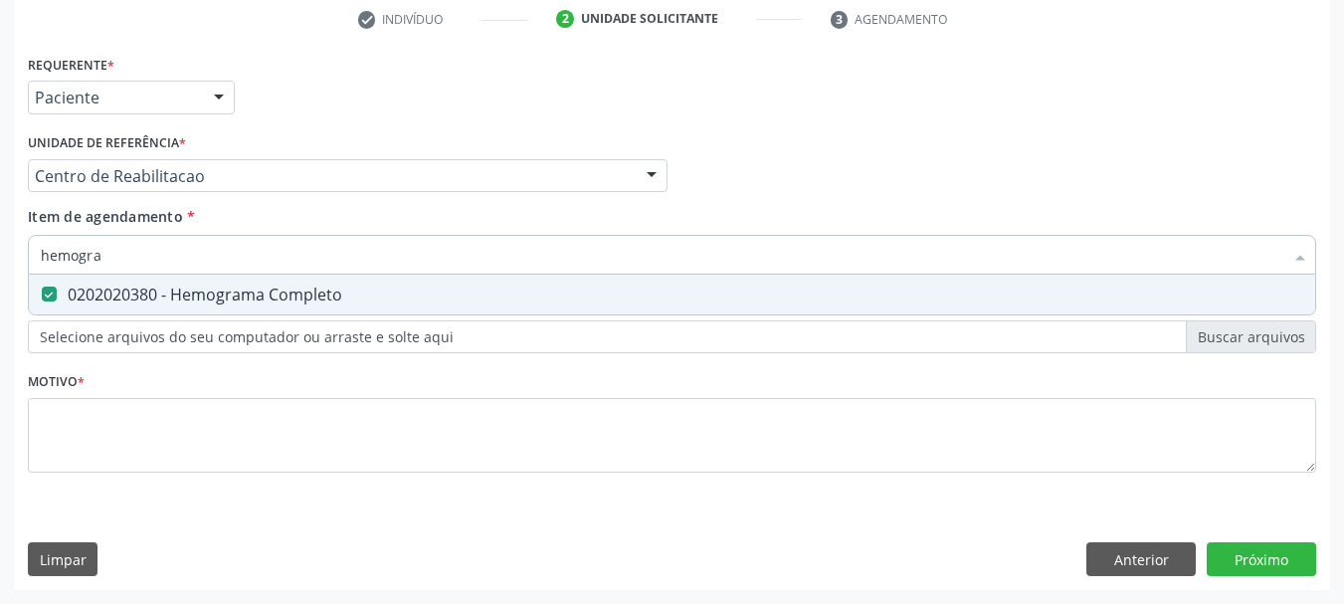
click at [937, 163] on div "Profissional Solicitante Por favor, selecione a Unidade de Atendimento primeiro…" at bounding box center [672, 167] width 1298 height 78
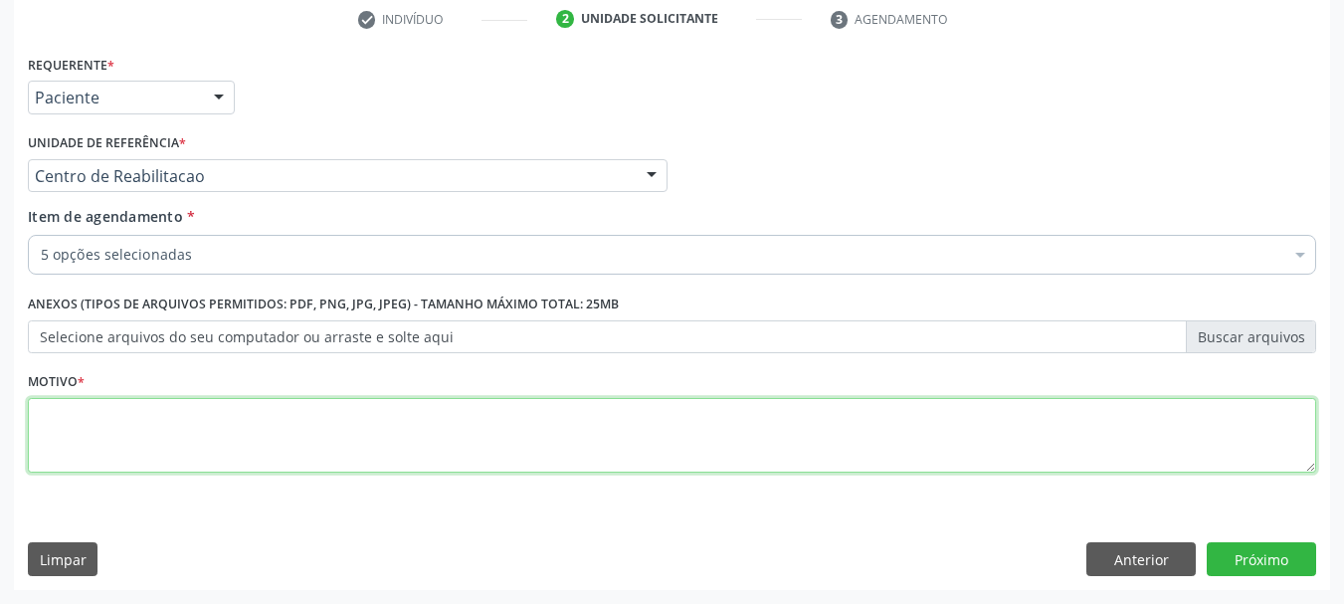
click at [373, 443] on textarea at bounding box center [672, 436] width 1289 height 76
type textarea "..."
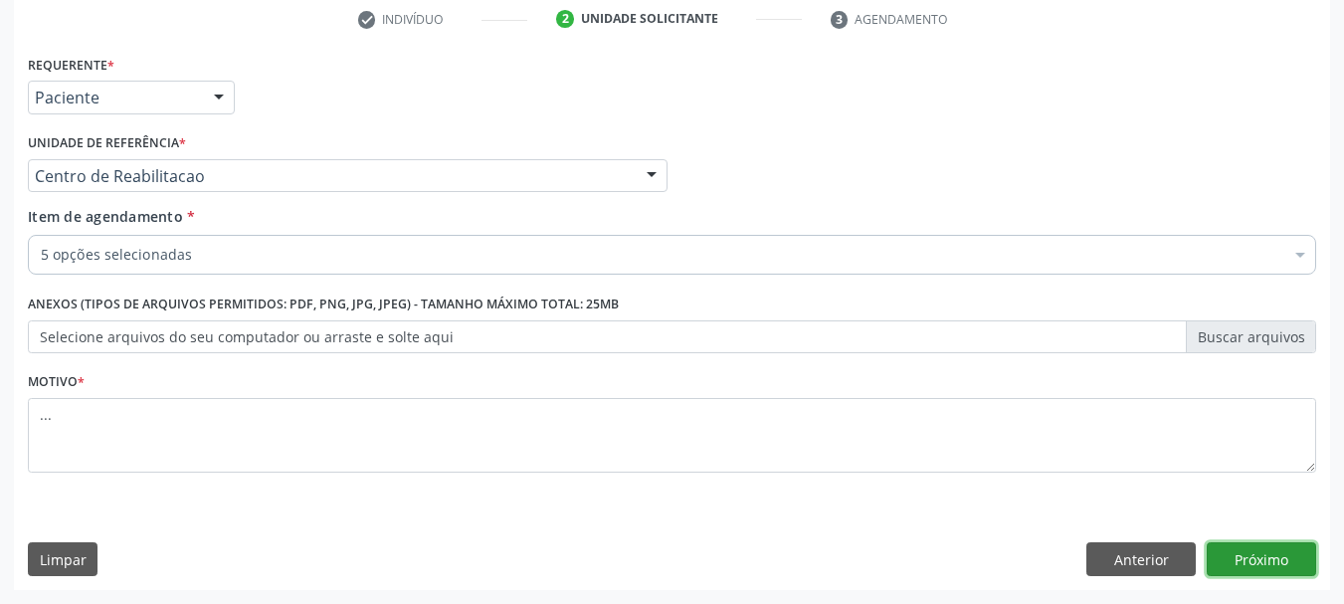
click at [1288, 554] on button "Próximo" at bounding box center [1261, 559] width 109 height 34
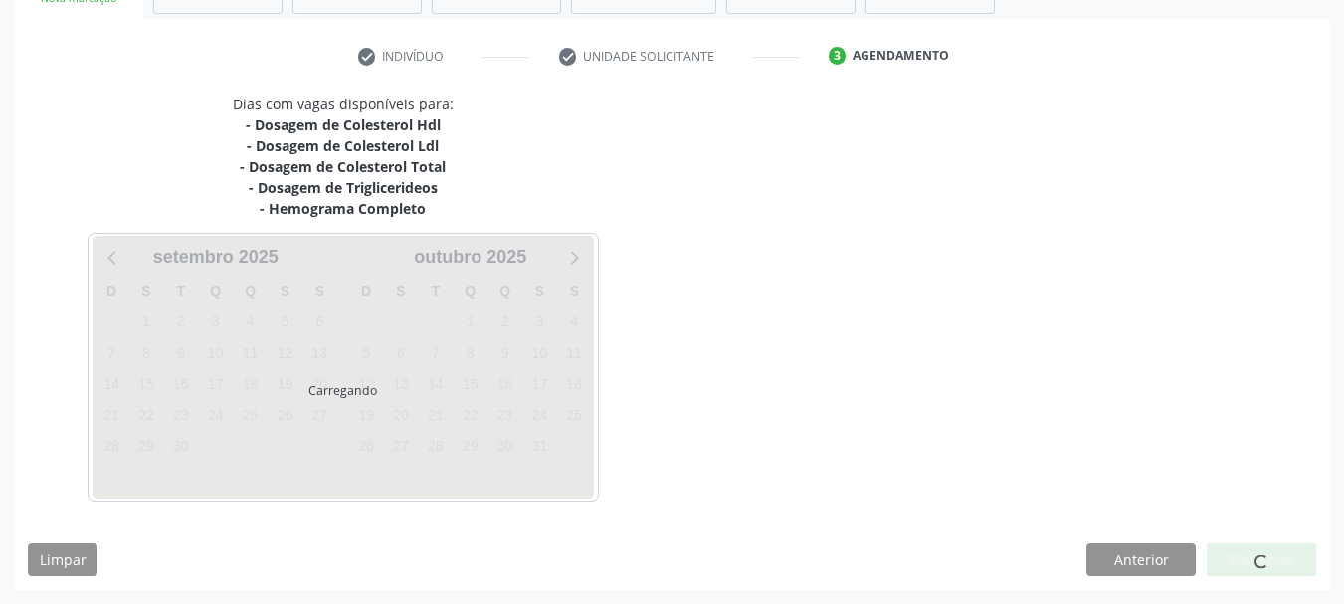
scroll to position [345, 0]
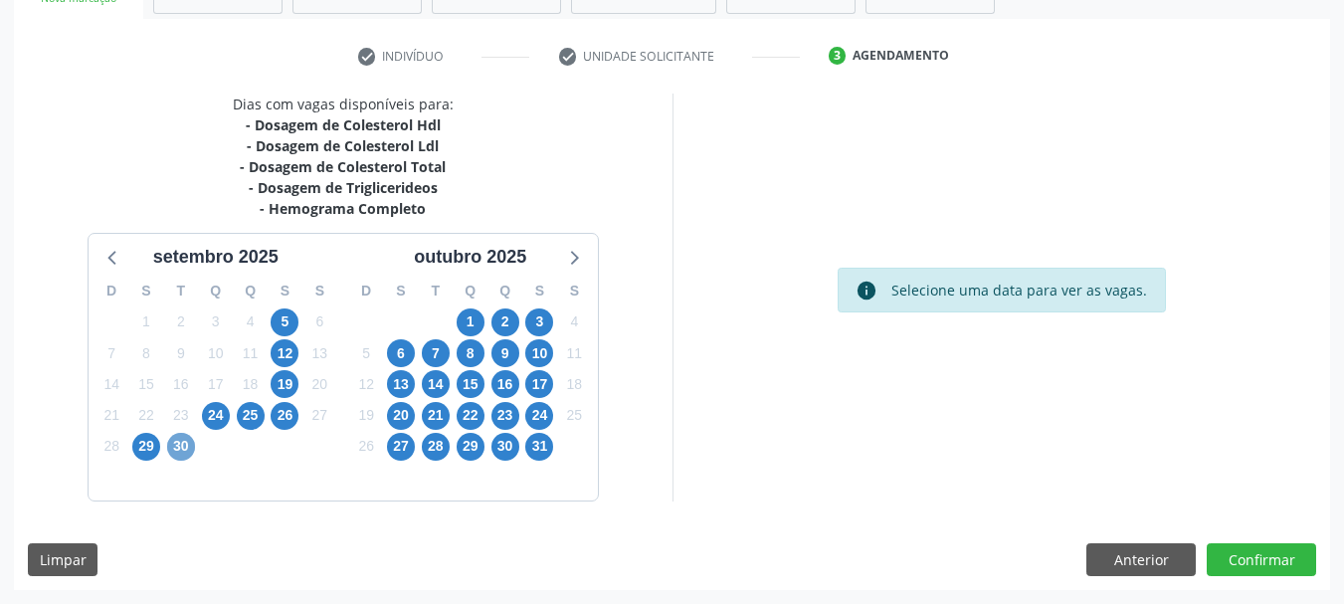
click at [177, 458] on span "30" at bounding box center [181, 447] width 28 height 28
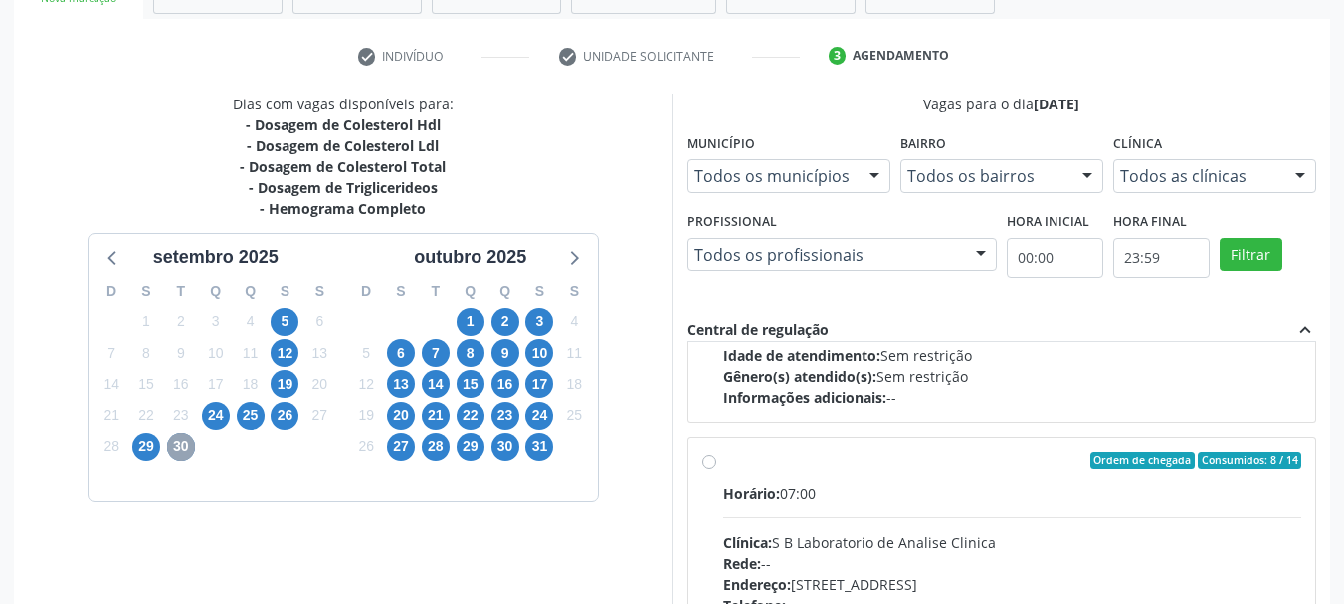
scroll to position [298, 0]
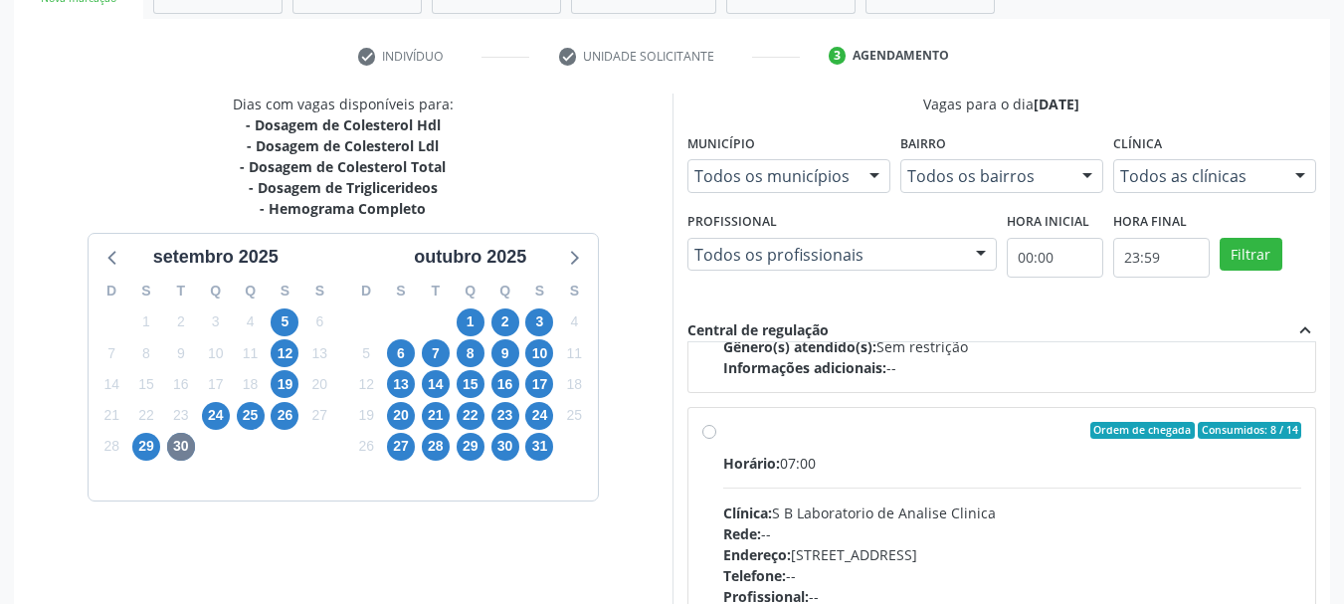
drag, startPoint x: 705, startPoint y: 433, endPoint x: 741, endPoint y: 426, distance: 36.5
click at [723, 432] on label "Ordem de chegada Consumidos: 8 / 14 Horário: 07:00 Clínica: S B Laboratorio de …" at bounding box center [1012, 574] width 579 height 305
click at [706, 432] on input "Ordem de chegada Consumidos: 8 / 14 Horário: 07:00 Clínica: S B Laboratorio de …" at bounding box center [709, 431] width 14 height 18
radio input "true"
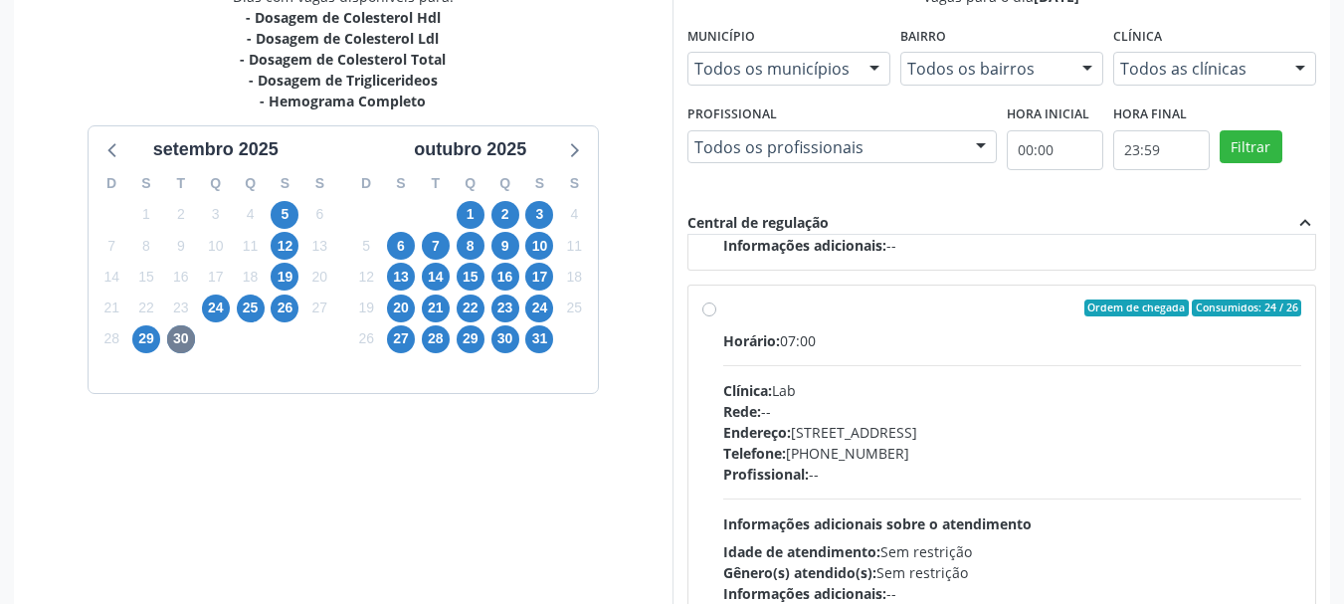
scroll to position [585, 0]
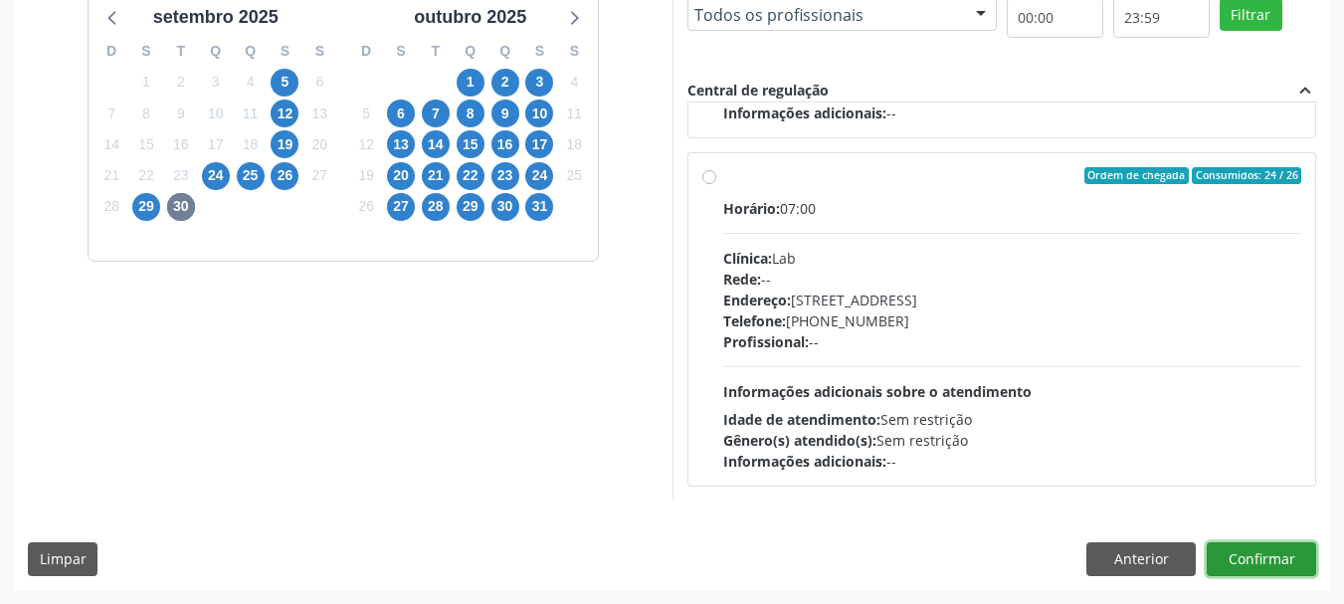
click at [1287, 562] on button "Confirmar" at bounding box center [1261, 559] width 109 height 34
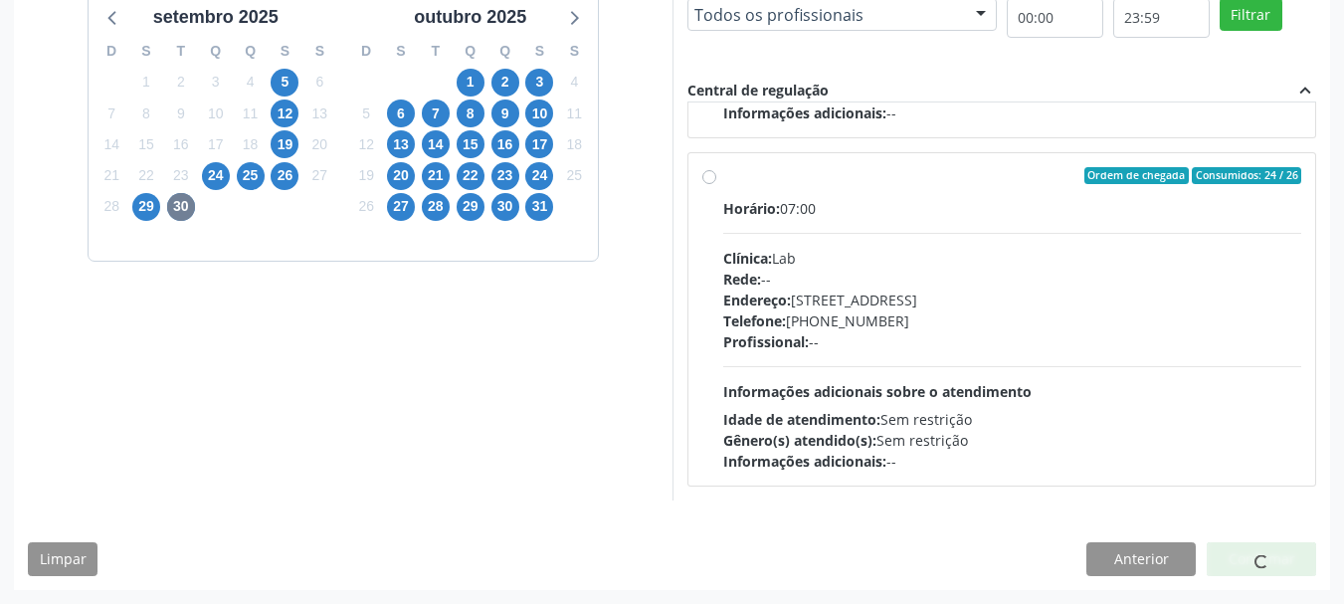
scroll to position [53, 0]
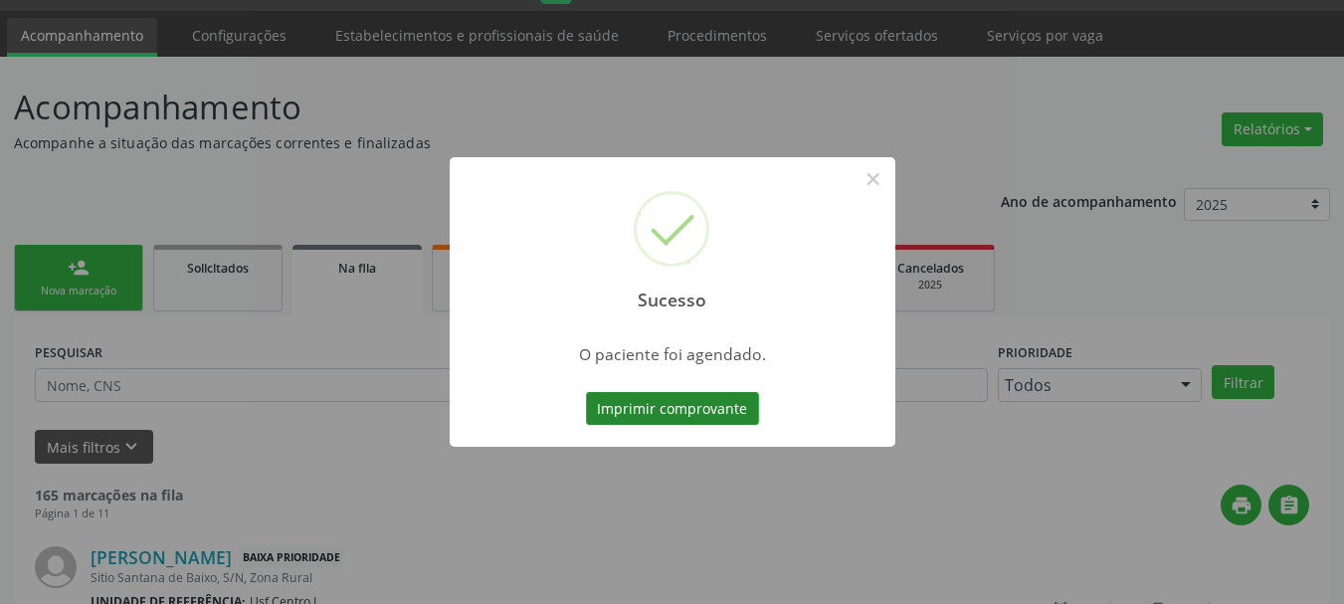
click at [678, 409] on button "Imprimir comprovante" at bounding box center [672, 409] width 173 height 34
